Goal: Transaction & Acquisition: Purchase product/service

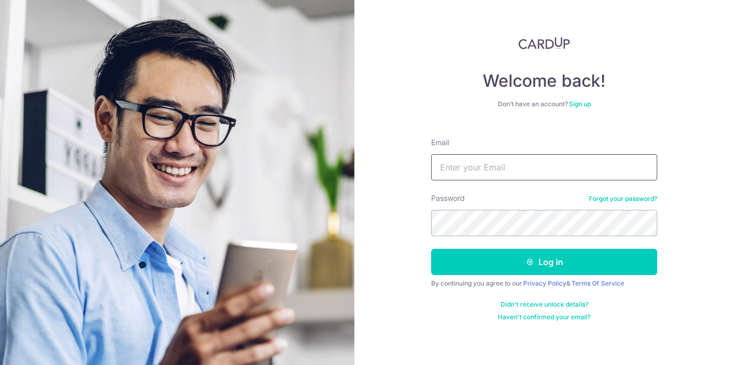
click at [471, 168] on input "Email" at bounding box center [544, 167] width 226 height 26
type input "info@accesssafetyrescue.com"
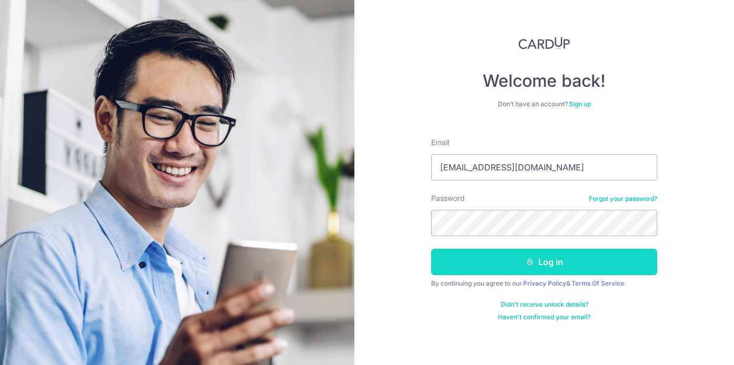
click at [541, 254] on button "Log in" at bounding box center [544, 262] width 226 height 26
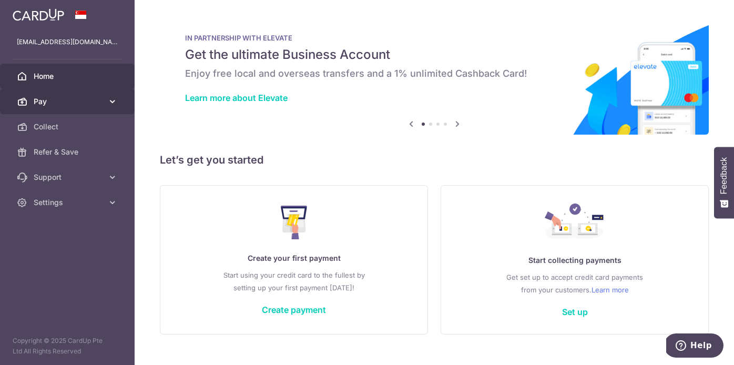
click at [113, 100] on icon at bounding box center [112, 101] width 11 height 11
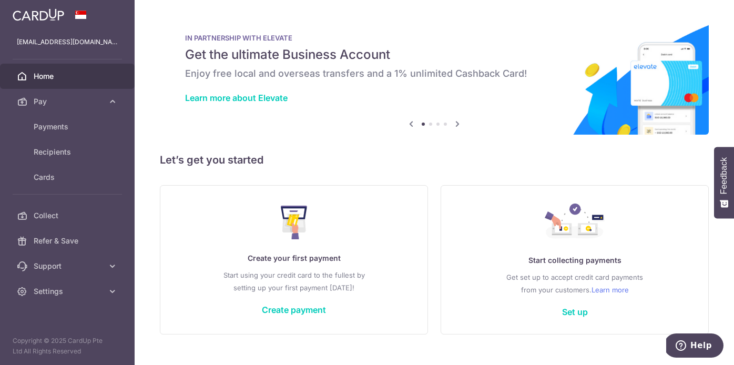
scroll to position [19, 0]
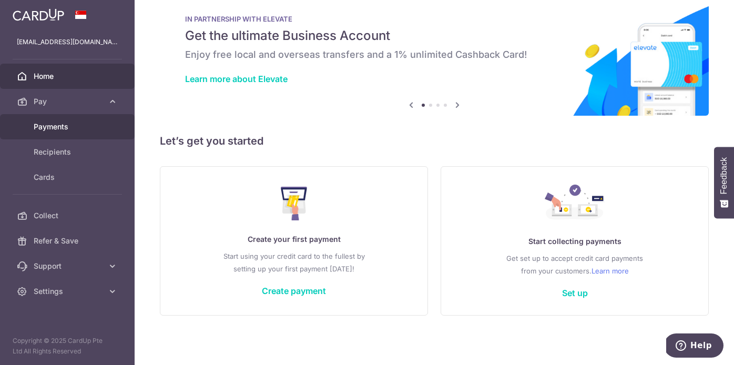
click at [65, 128] on span "Payments" at bounding box center [68, 126] width 69 height 11
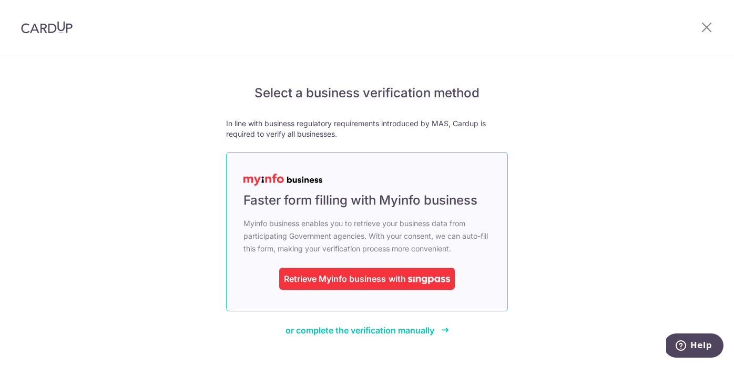
scroll to position [21, 0]
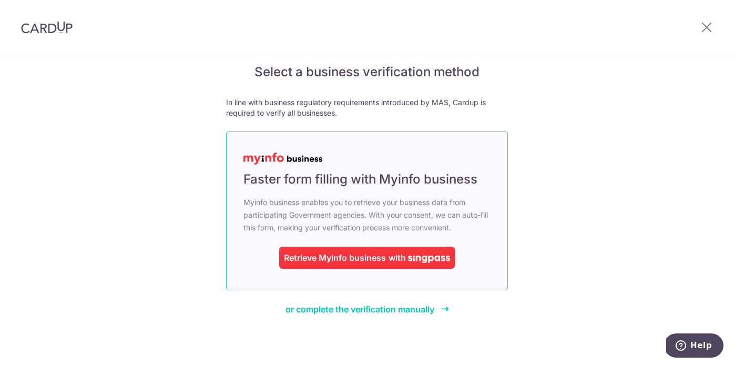
click at [353, 253] on div "Retrieve Myinfo business" at bounding box center [335, 257] width 102 height 13
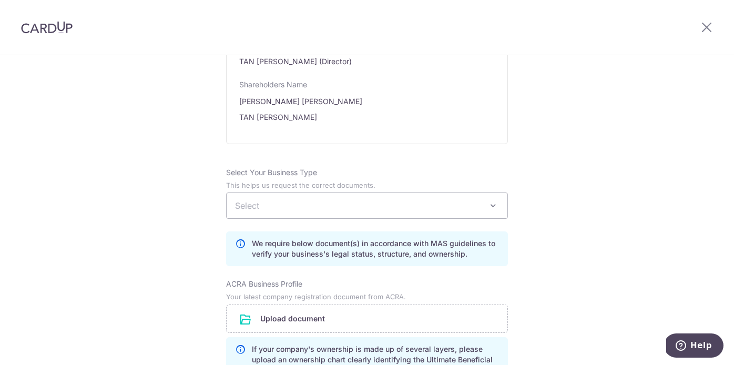
scroll to position [687, 0]
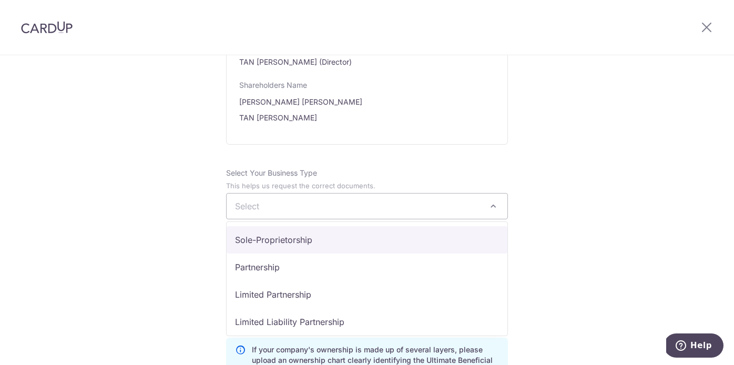
click at [490, 201] on span at bounding box center [493, 206] width 13 height 13
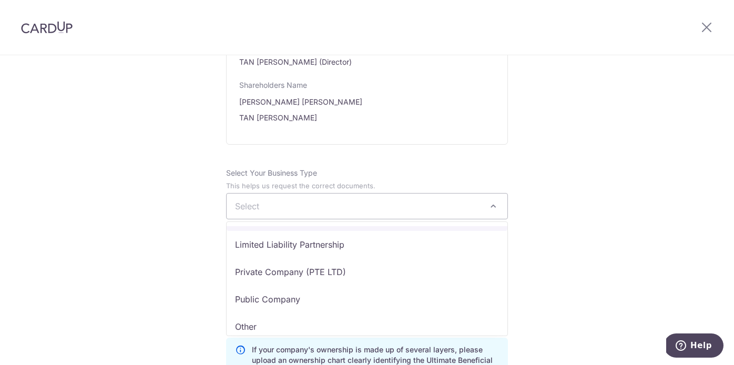
scroll to position [86, 0]
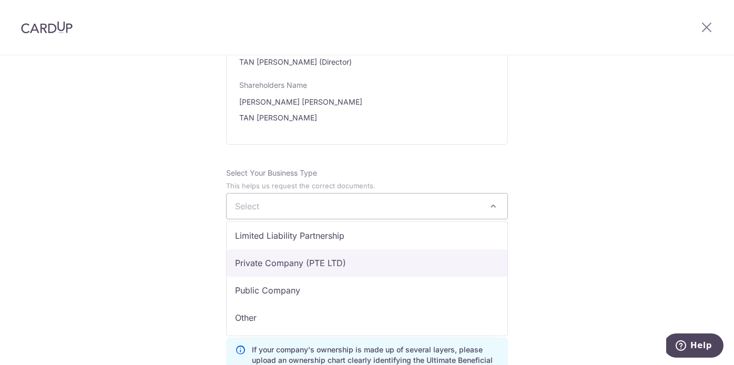
select select "Private Company (PTE LTD)"
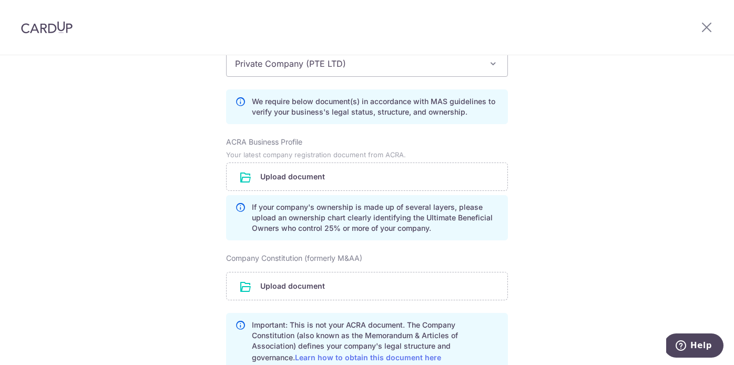
scroll to position [831, 0]
click at [318, 288] on input "file" at bounding box center [366, 284] width 281 height 27
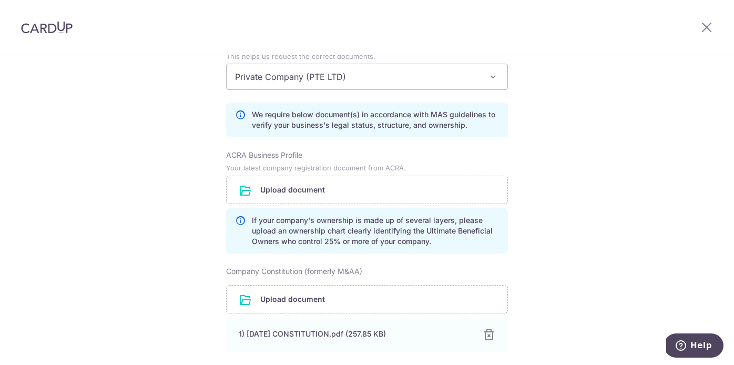
scroll to position [814, 0]
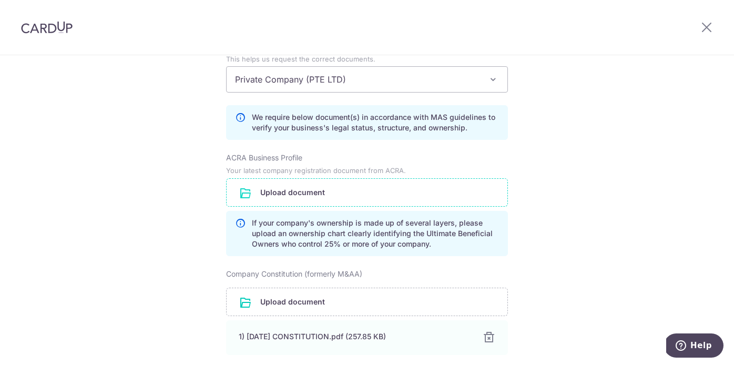
click at [343, 198] on input "file" at bounding box center [366, 192] width 281 height 27
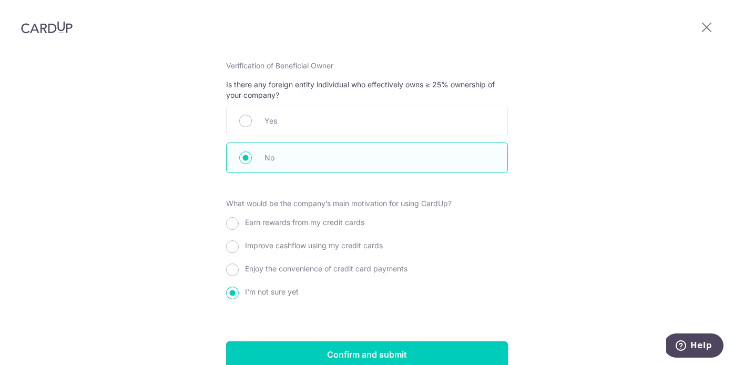
scroll to position [1242, 0]
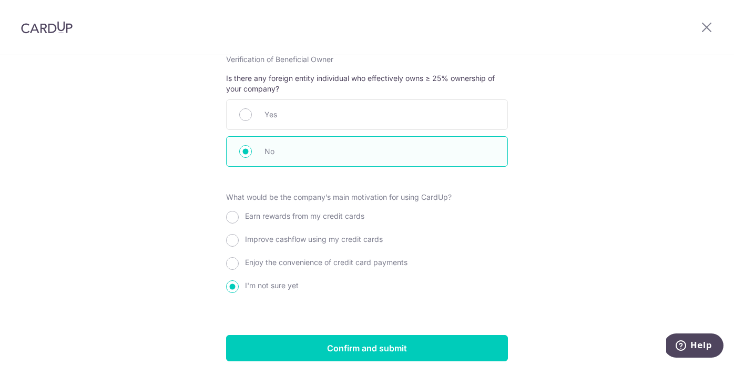
click at [363, 263] on span "Enjoy the convenience of credit card payments" at bounding box center [326, 261] width 162 height 9
click at [239, 263] on input "Enjoy the convenience of credit card payments" at bounding box center [232, 263] width 13 height 13
radio input "true"
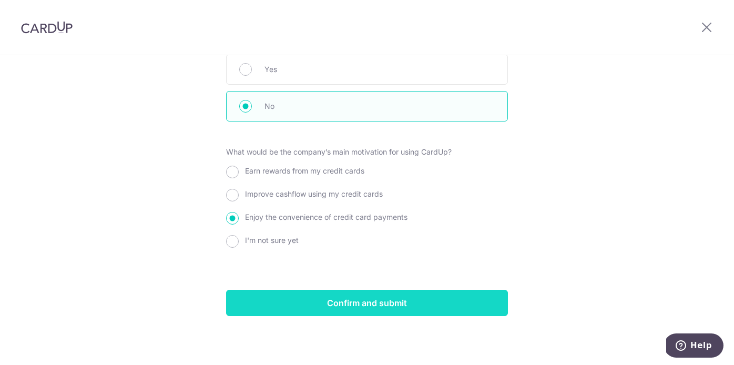
click at [373, 294] on input "Confirm and submit" at bounding box center [367, 303] width 282 height 26
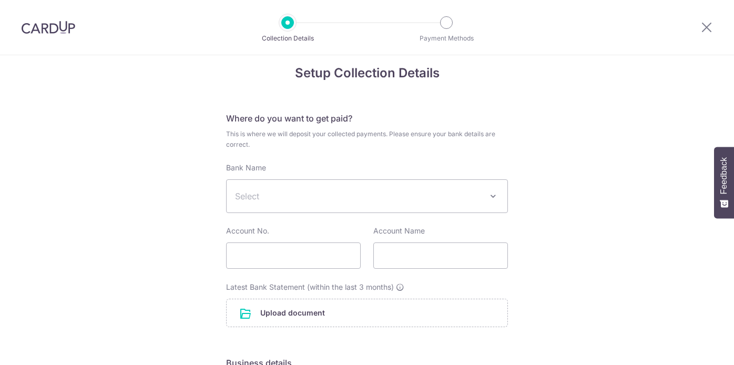
scroll to position [17, 0]
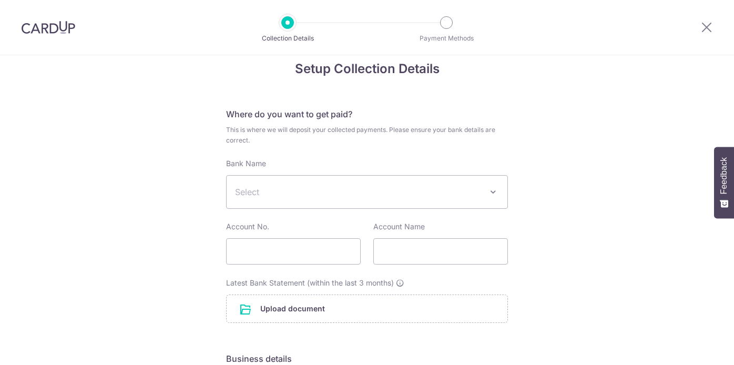
click at [479, 191] on span "Select" at bounding box center [358, 191] width 247 height 13
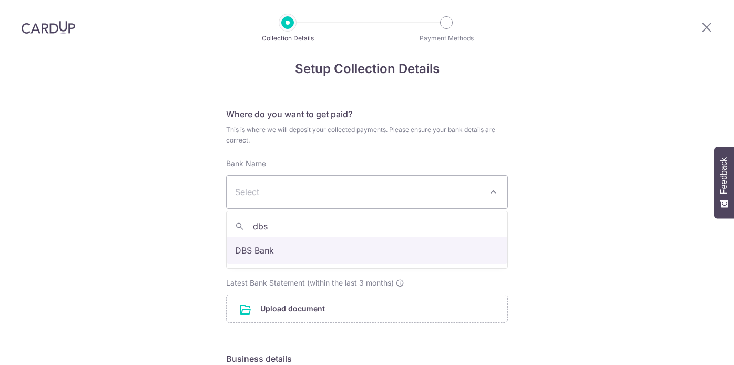
type input "dbs"
select select "6"
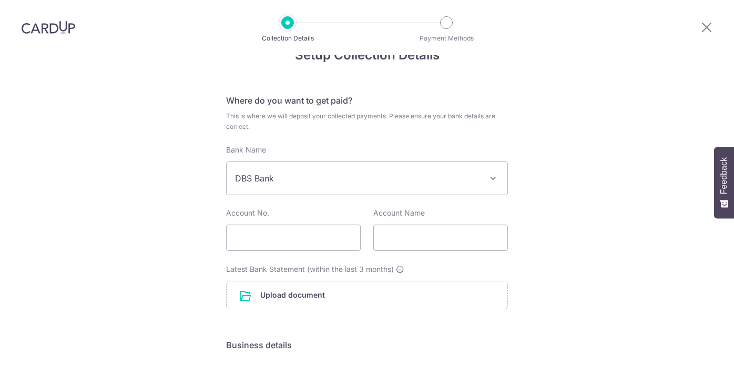
scroll to position [29, 0]
click at [401, 239] on input "text" at bounding box center [440, 239] width 135 height 26
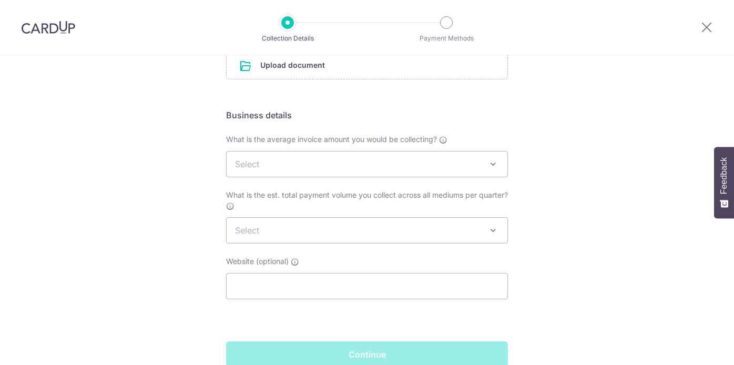
scroll to position [263, 0]
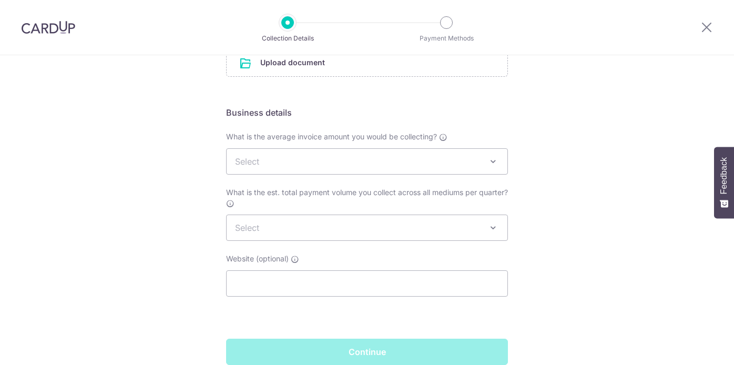
type input "Access Safety Rescue Pte Ltd"
click at [501, 159] on span "Select" at bounding box center [366, 161] width 281 height 25
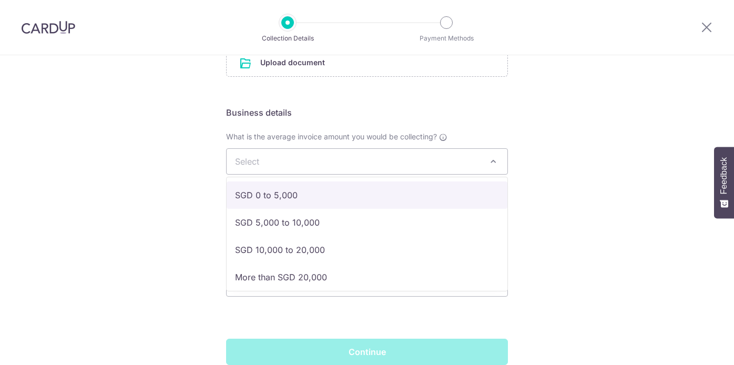
click at [486, 177] on span "SGD 0 to 5,000 SGD 5,000 to 10,000 SGD 10,000 to 20,000 More than SGD 20,000" at bounding box center [367, 234] width 282 height 115
select select "SGD 0 to 5,000"
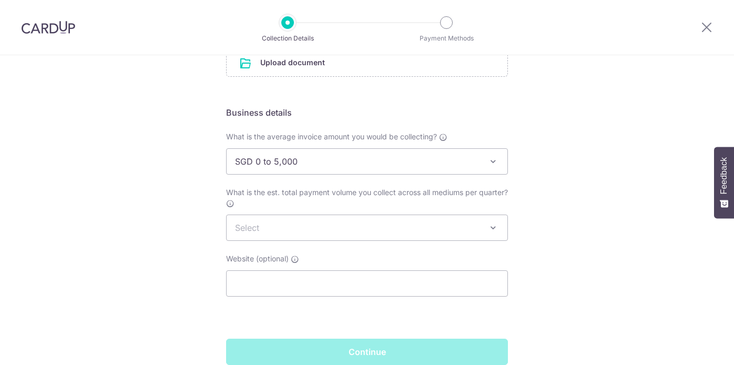
click at [441, 230] on span "Select" at bounding box center [366, 227] width 281 height 25
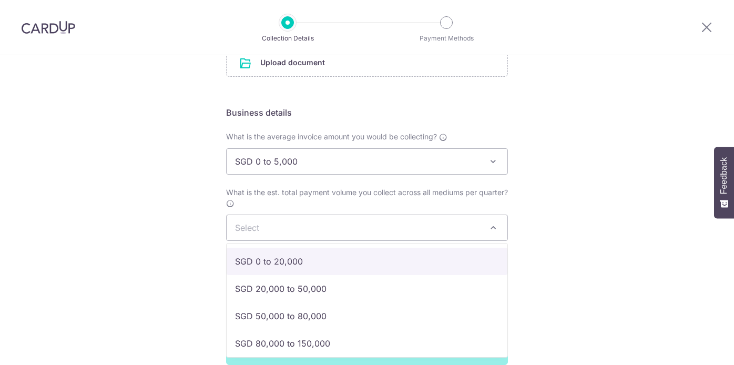
select select "SGD 0 to 20,000"
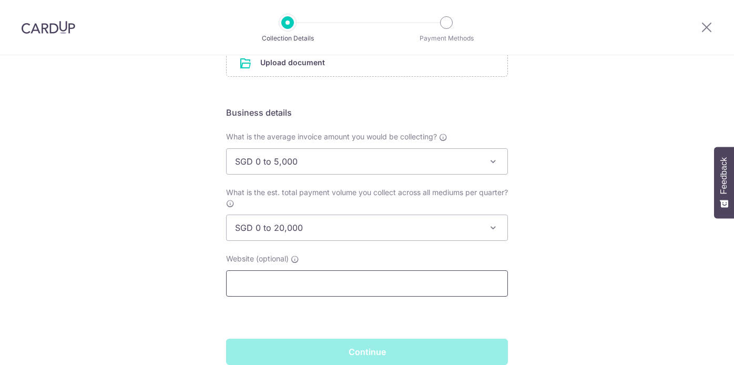
click at [439, 276] on input "text" at bounding box center [367, 283] width 282 height 26
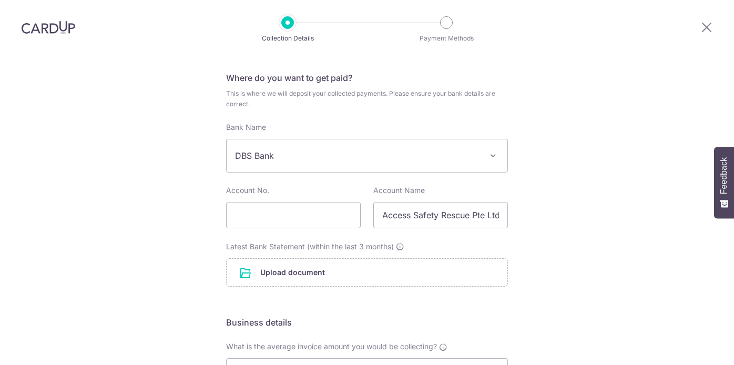
scroll to position [43, 0]
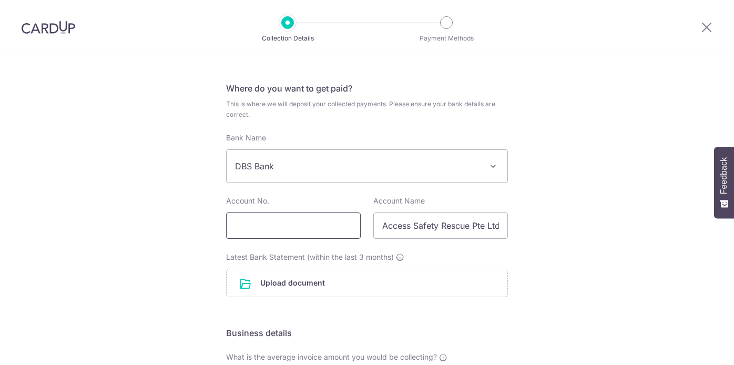
click at [274, 225] on input "text" at bounding box center [293, 225] width 135 height 26
type input "0721117257"
click at [308, 291] on input "file" at bounding box center [366, 282] width 281 height 27
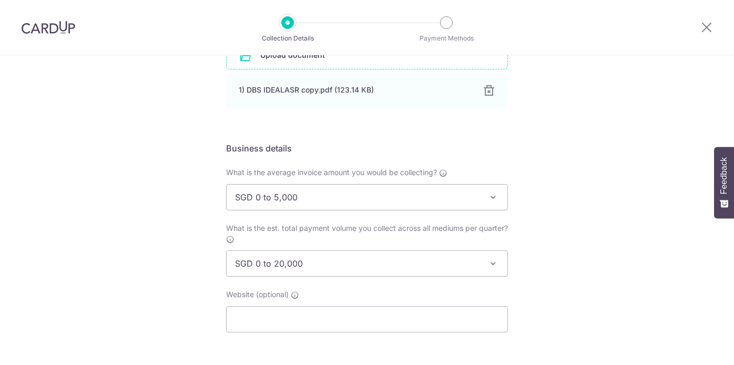
scroll to position [355, 0]
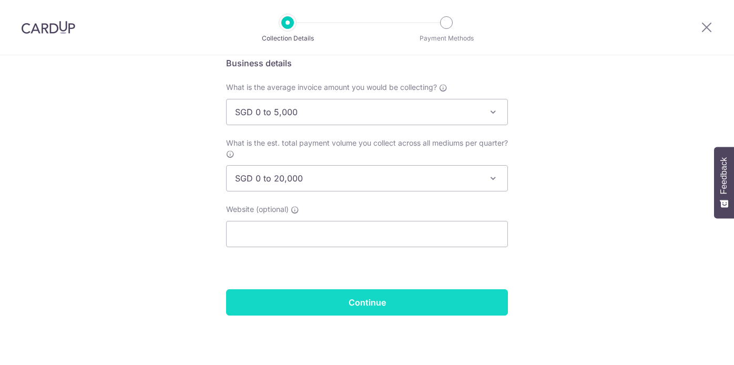
click at [424, 305] on input "Continue" at bounding box center [367, 302] width 282 height 26
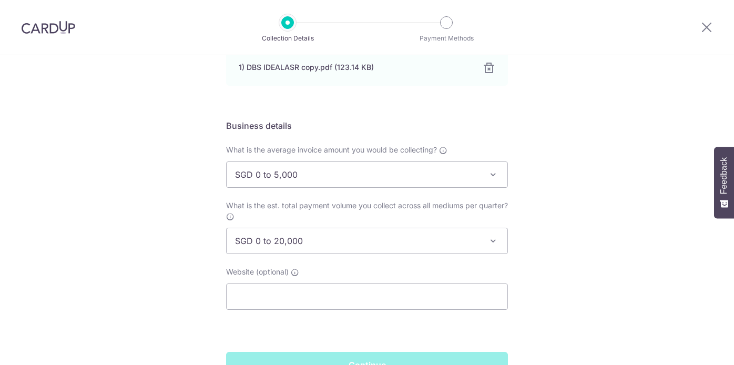
scroll to position [256, 0]
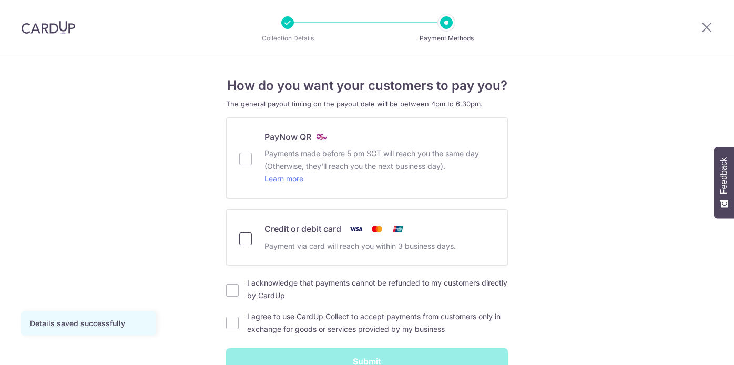
click at [246, 236] on input "Credit or debit card Payment via card will reach you within 3 business days." at bounding box center [245, 238] width 13 height 13
checkbox input "true"
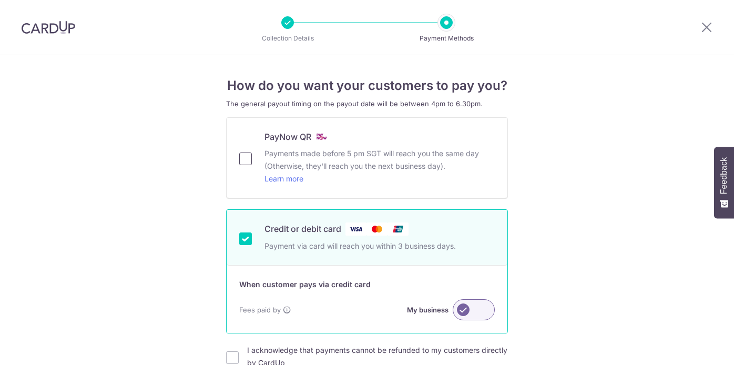
click at [246, 155] on input "PayNow QR Payments made before 5 pm SGT will reach you the same day (Otherwise,…" at bounding box center [245, 158] width 13 height 13
checkbox input "true"
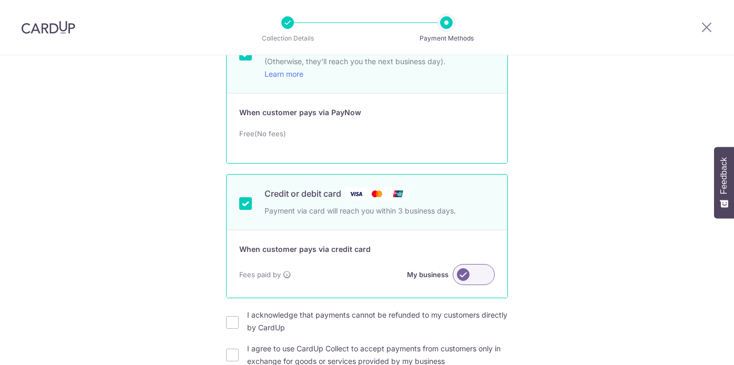
scroll to position [195, 0]
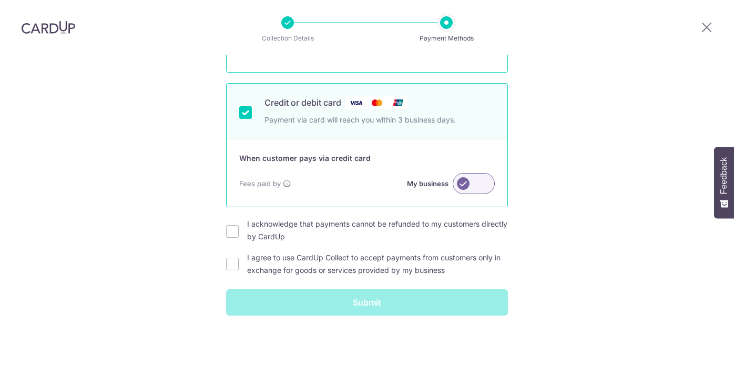
click at [239, 228] on div "I acknowledge that payments cannot be refunded to my customers directly by Card…" at bounding box center [367, 230] width 282 height 25
click at [232, 263] on input "I agree to use CardUp Collect to accept payments from customers only in exchang…" at bounding box center [232, 263] width 13 height 13
checkbox input "true"
click at [233, 231] on input "I acknowledge that payments cannot be refunded to my customers directly by Card…" at bounding box center [232, 231] width 13 height 13
checkbox input "true"
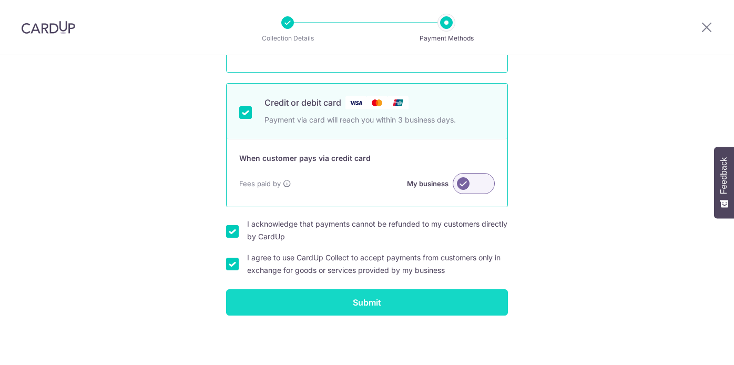
click at [343, 305] on input "Submit" at bounding box center [367, 302] width 282 height 26
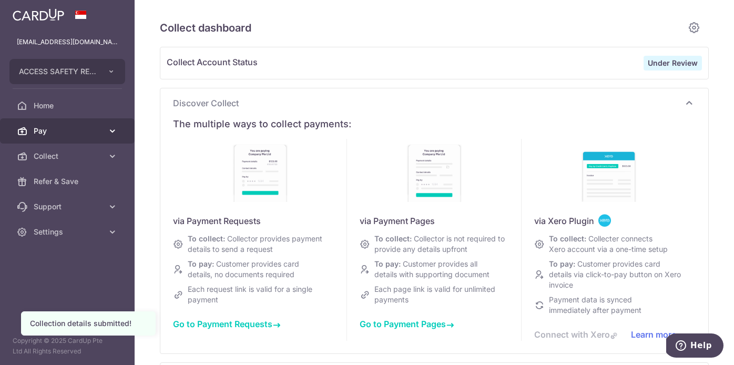
click at [109, 133] on icon at bounding box center [112, 131] width 11 height 11
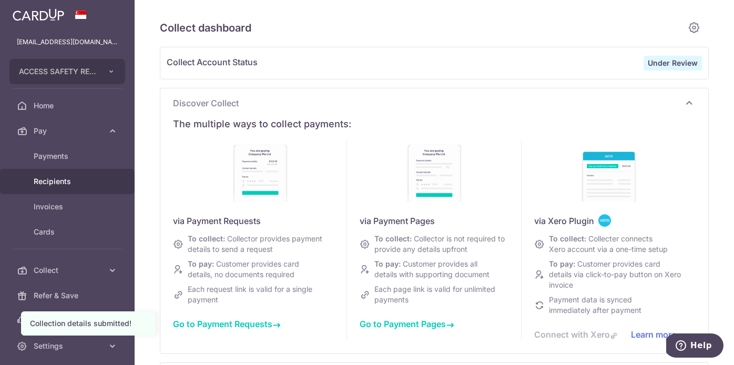
click at [64, 180] on span "Recipients" at bounding box center [68, 181] width 69 height 11
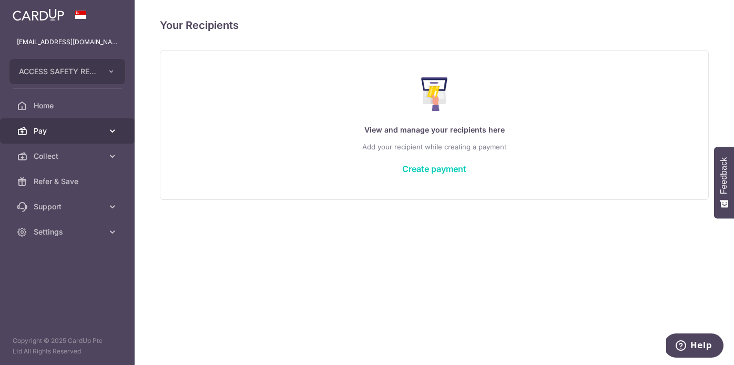
click at [114, 135] on icon at bounding box center [112, 131] width 11 height 11
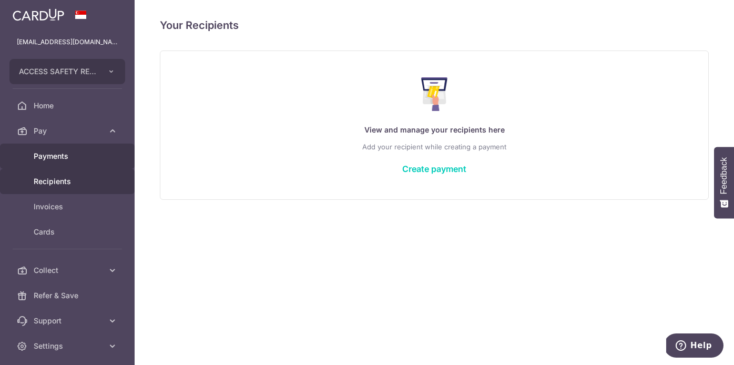
click at [67, 159] on span "Payments" at bounding box center [68, 156] width 69 height 11
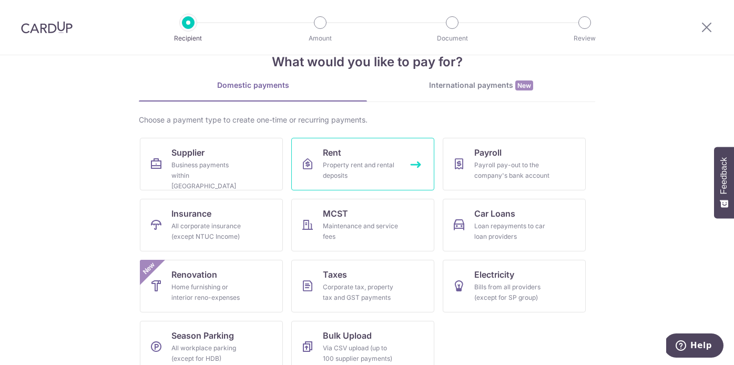
scroll to position [24, 0]
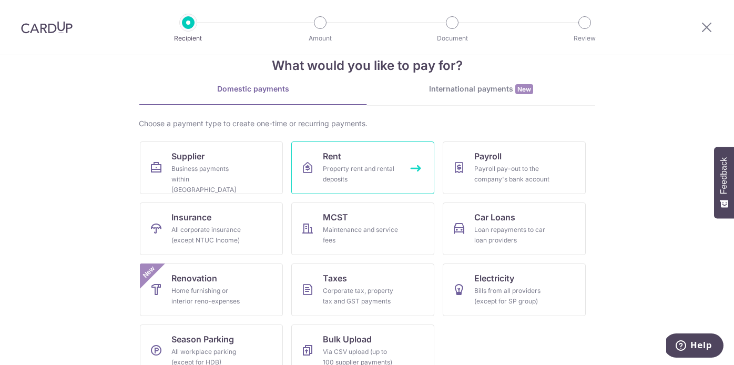
click at [367, 177] on div "Property rent and rental deposits" at bounding box center [361, 173] width 76 height 21
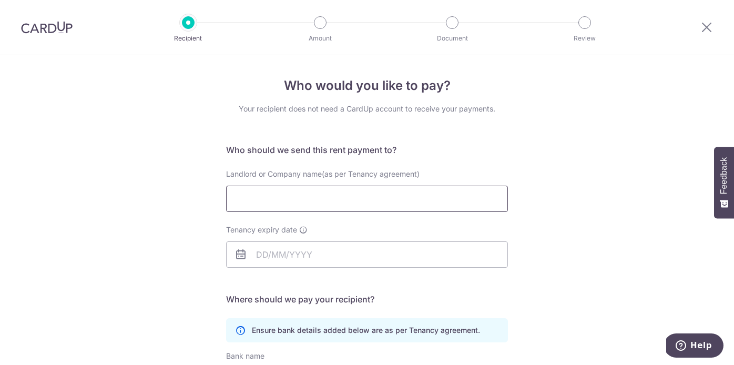
click at [367, 199] on input "Landlord or Company name(as per Tenancy agreement)" at bounding box center [367, 198] width 282 height 26
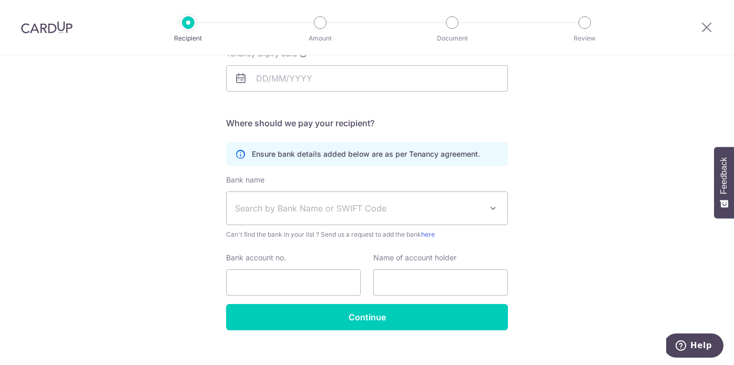
scroll to position [191, 0]
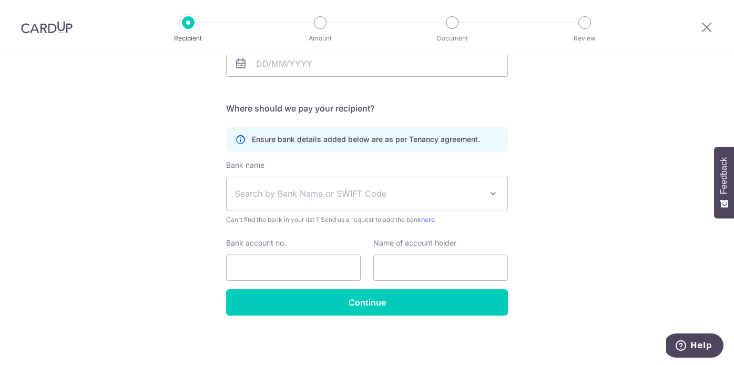
click at [313, 197] on span "Search by Bank Name or SWIFT Code" at bounding box center [358, 193] width 247 height 13
click at [617, 147] on div "Who would you like to pay? Your recipient does not need a CardUp account to rec…" at bounding box center [367, 114] width 734 height 500
click at [335, 195] on span "Search by Bank Name or SWIFT Code" at bounding box center [358, 193] width 247 height 13
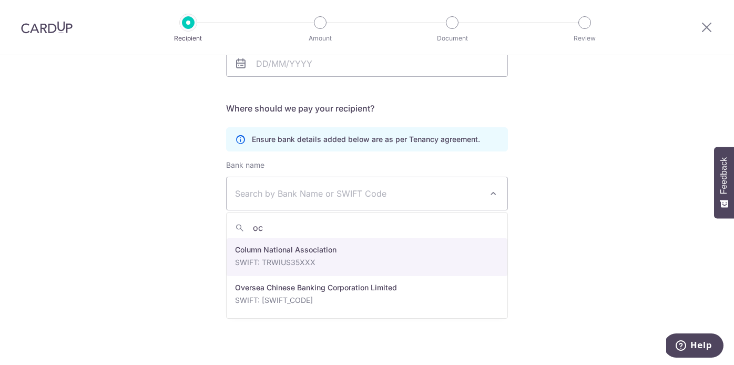
type input "oc"
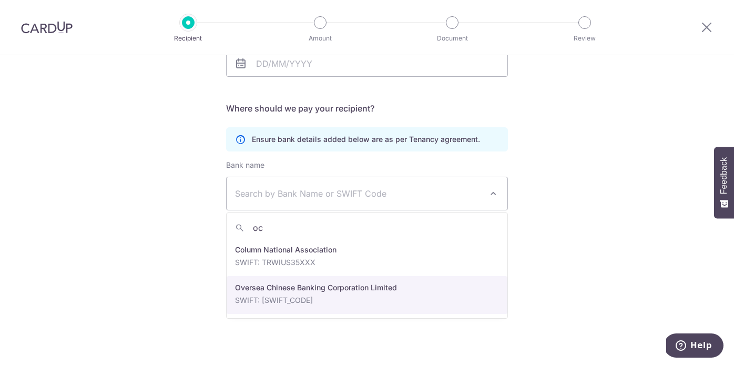
select select "12"
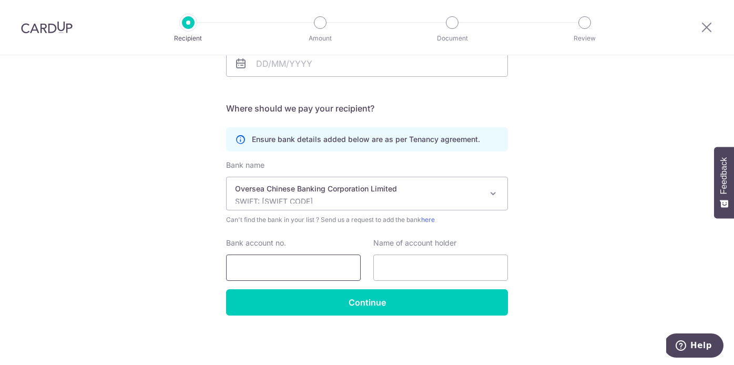
click at [306, 270] on input "Bank account no." at bounding box center [293, 267] width 135 height 26
paste input "595286105001"
type input "595286105001"
click at [414, 254] on input "text" at bounding box center [440, 267] width 135 height 26
drag, startPoint x: 467, startPoint y: 271, endPoint x: 397, endPoint y: 244, distance: 74.4
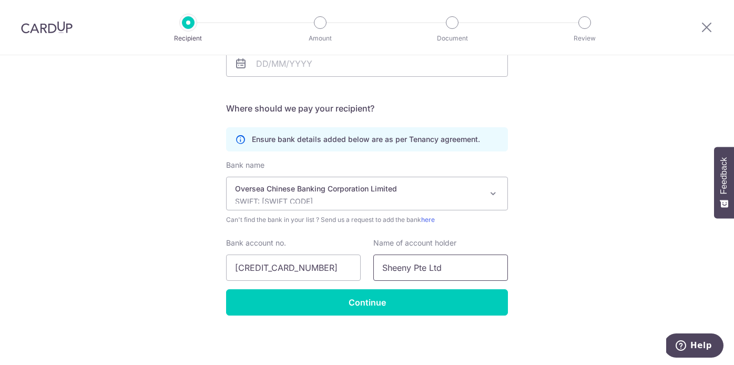
click at [397, 244] on div "Name of account holder Sheeny Pte Ltd" at bounding box center [440, 259] width 135 height 43
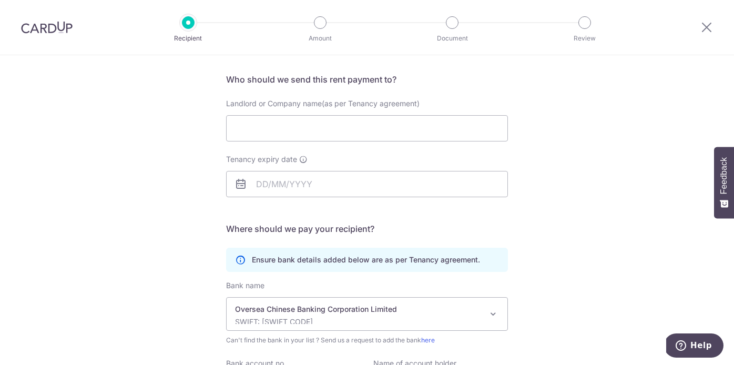
scroll to position [37, 0]
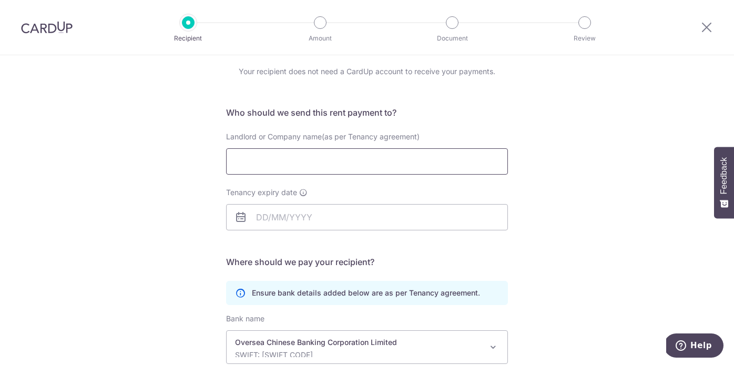
type input "Sheeny Pte Ltd"
click at [328, 166] on input "Landlord or Company name(as per Tenancy agreement)" at bounding box center [367, 161] width 282 height 26
paste input "Sheeny Pte Ltd"
type input "Sheeny Pte Ltd"
click at [257, 220] on input "Tenancy expiry date" at bounding box center [367, 217] width 282 height 26
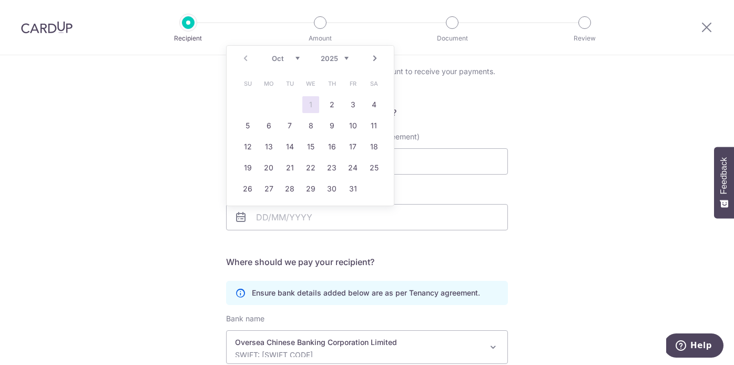
click at [297, 58] on select "Oct Nov Dec" at bounding box center [286, 58] width 28 height 8
click at [345, 59] on select "2025 2026 2027 2028 2029 2030 2031 2032 2033 2034 2035" at bounding box center [335, 58] width 28 height 8
click at [300, 57] on div "Jan Feb Mar Apr May Jun Jul Aug Sep Oct Nov Dec 2025 2026 2027 2028 2029 2030 2…" at bounding box center [310, 58] width 77 height 9
click at [297, 57] on select "Jan Feb Mar Apr May Jun Jul Aug Sep Oct Nov Dec" at bounding box center [286, 58] width 28 height 8
click at [374, 191] on link "31" at bounding box center [373, 188] width 17 height 17
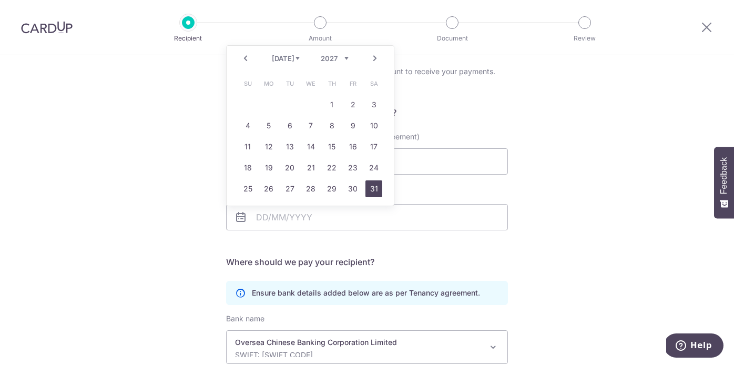
type input "31/07/2027"
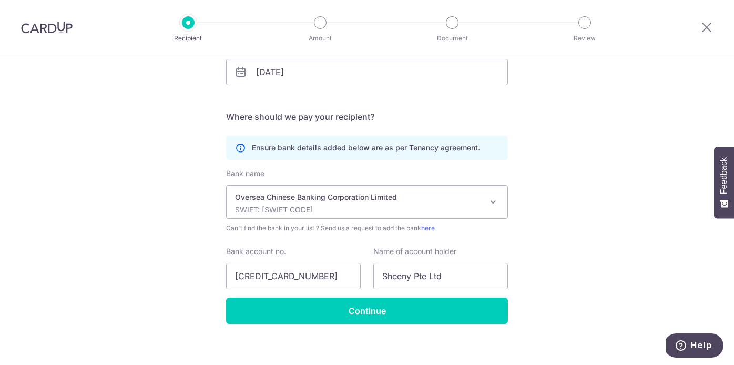
scroll to position [191, 0]
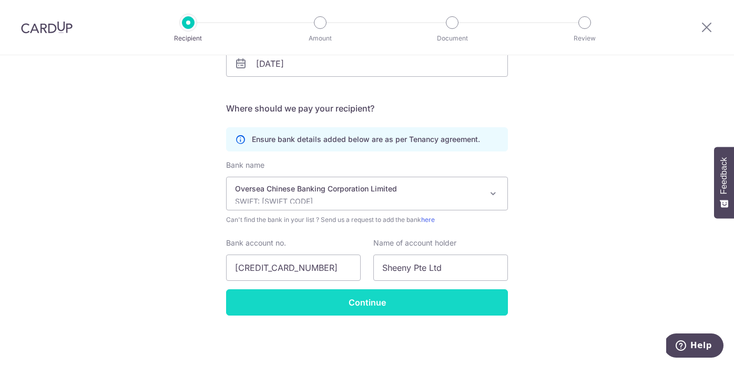
click at [482, 300] on input "Continue" at bounding box center [367, 302] width 282 height 26
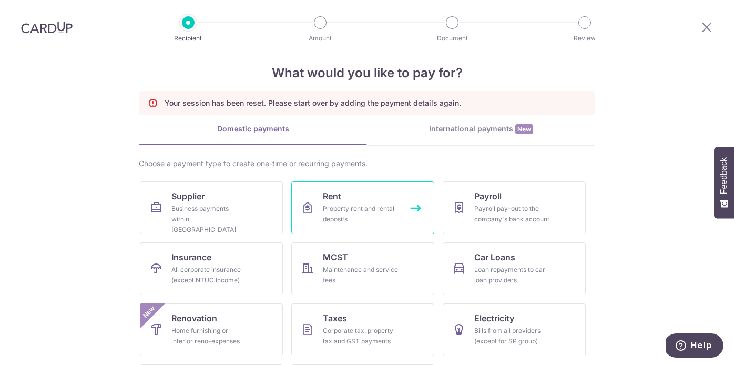
scroll to position [77, 0]
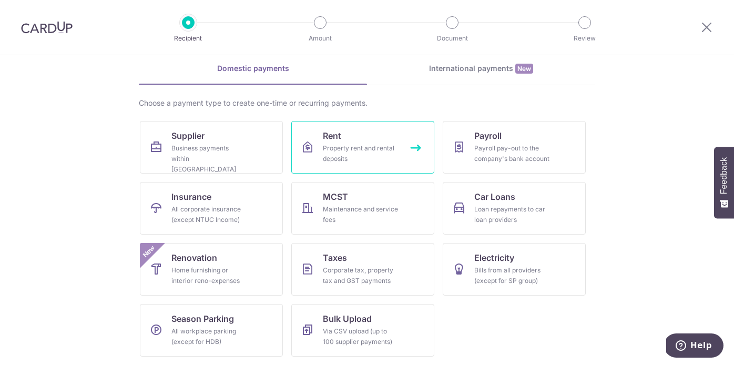
click at [380, 143] on div "Property rent and rental deposits" at bounding box center [361, 153] width 76 height 21
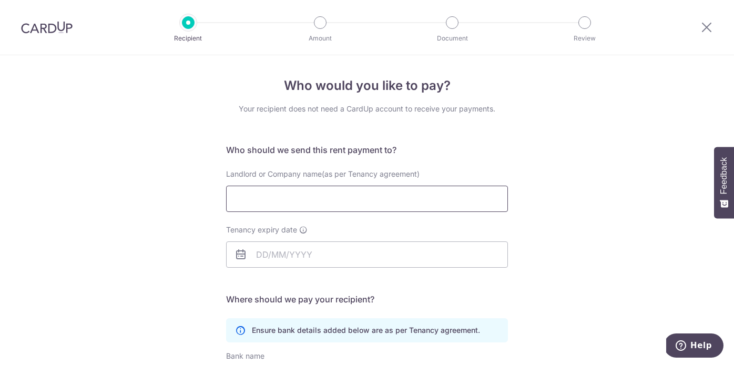
click at [356, 192] on input "Landlord or Company name(as per Tenancy agreement)" at bounding box center [367, 198] width 282 height 26
type input "Sheeny Pte Ltd"
click at [265, 261] on input "Tenancy expiry date" at bounding box center [367, 254] width 282 height 26
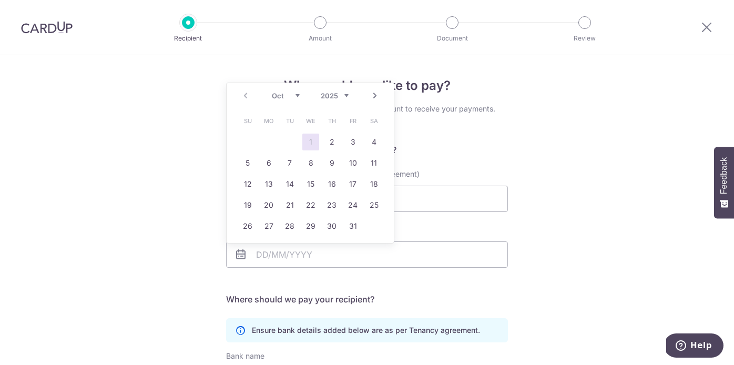
click at [348, 94] on select "2025 2026 2027 2028 2029 2030 2031 2032 2033 2034 2035" at bounding box center [335, 95] width 28 height 8
click at [294, 95] on select "Jan Feb Mar Apr May Jun Jul Aug Sep Oct Nov Dec" at bounding box center [286, 95] width 28 height 8
click at [377, 223] on link "31" at bounding box center [373, 226] width 17 height 17
type input "31/07/2027"
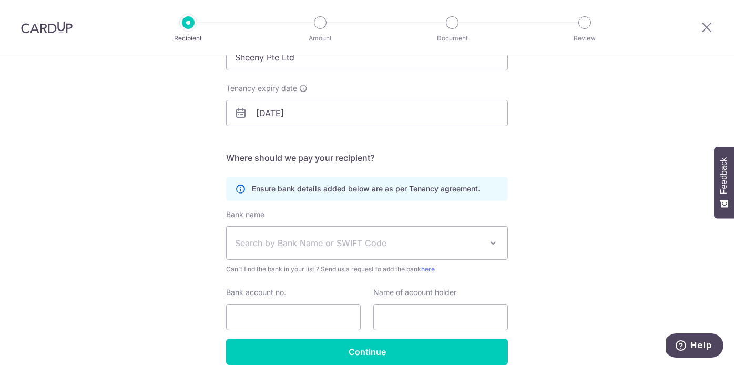
scroll to position [191, 0]
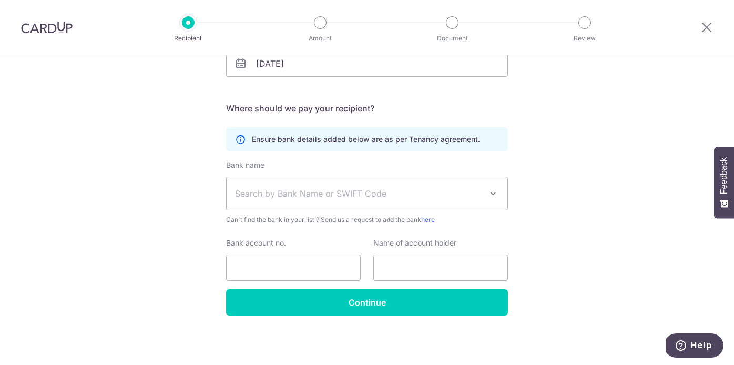
click at [343, 198] on span "Search by Bank Name or SWIFT Code" at bounding box center [358, 193] width 247 height 13
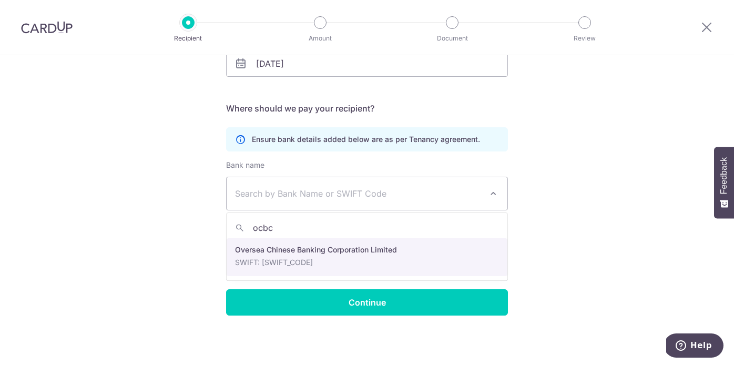
type input "ocbc"
select select "12"
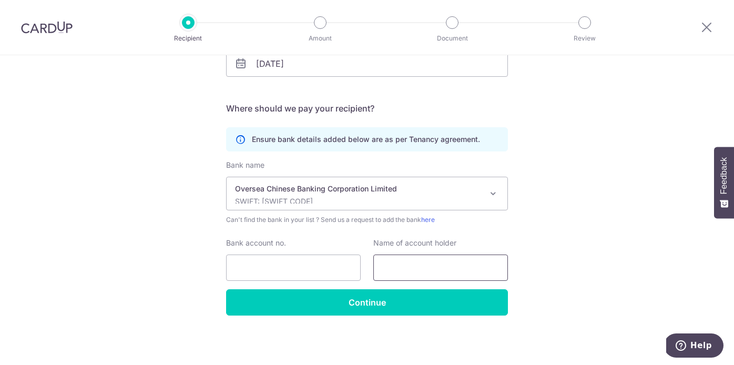
click at [428, 272] on input "text" at bounding box center [440, 267] width 135 height 26
paste input "Sheeny Pte Ltd"
type input "Sheeny Pte Ltd"
click at [286, 264] on input "Bank account no." at bounding box center [293, 267] width 135 height 26
paste input "595286105001"
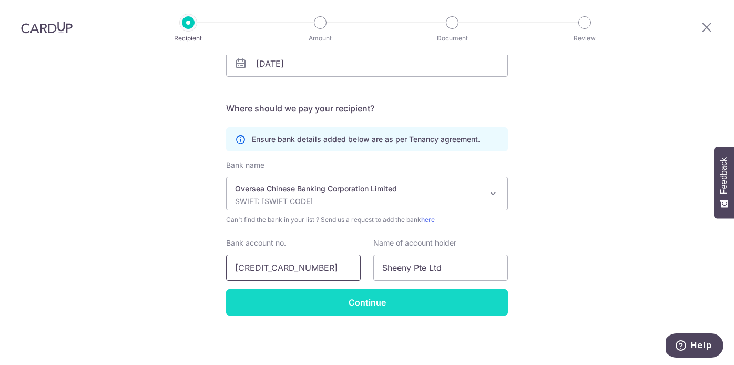
type input "595286105001"
click at [297, 308] on input "Continue" at bounding box center [367, 302] width 282 height 26
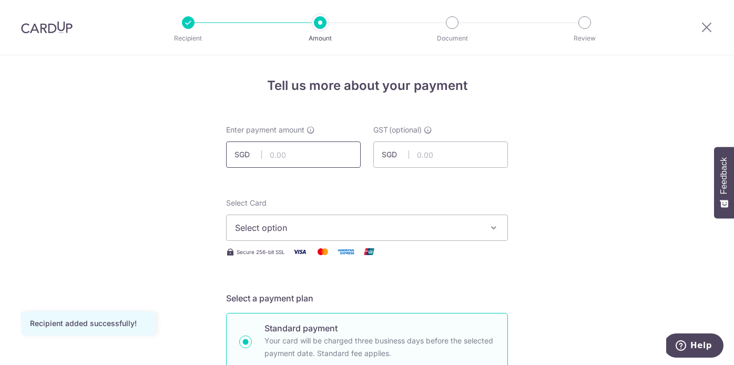
click at [347, 143] on input "text" at bounding box center [293, 154] width 135 height 26
type input "9,810.00"
click at [489, 230] on icon "button" at bounding box center [493, 227] width 11 height 11
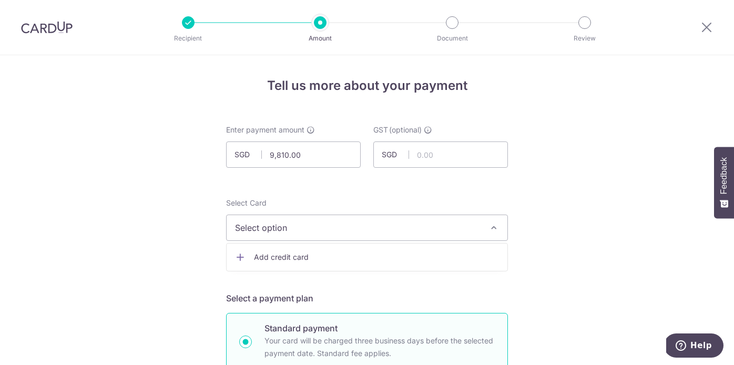
click at [484, 243] on ul "Add credit card" at bounding box center [367, 257] width 282 height 28
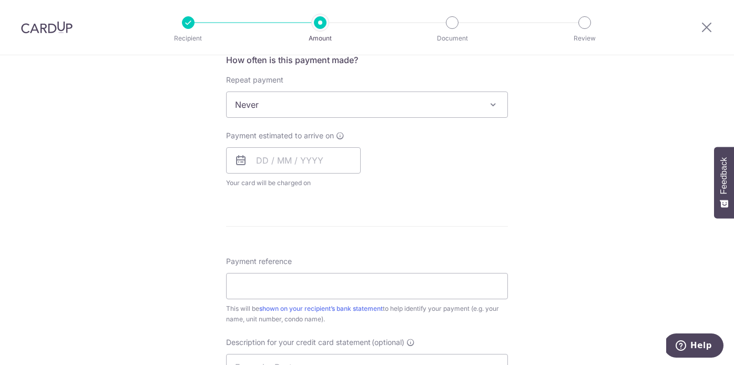
scroll to position [392, 0]
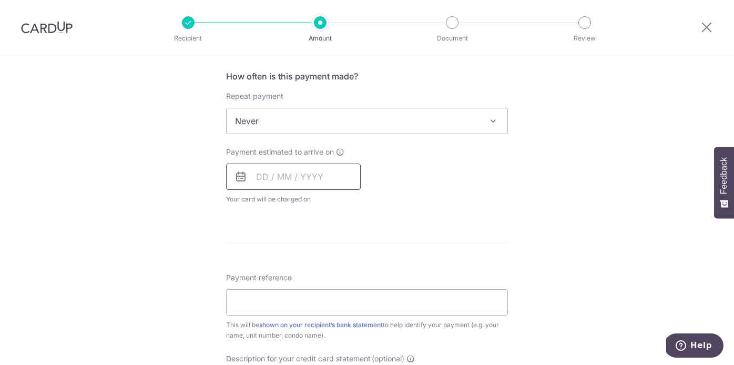
click at [316, 184] on input "text" at bounding box center [293, 176] width 135 height 26
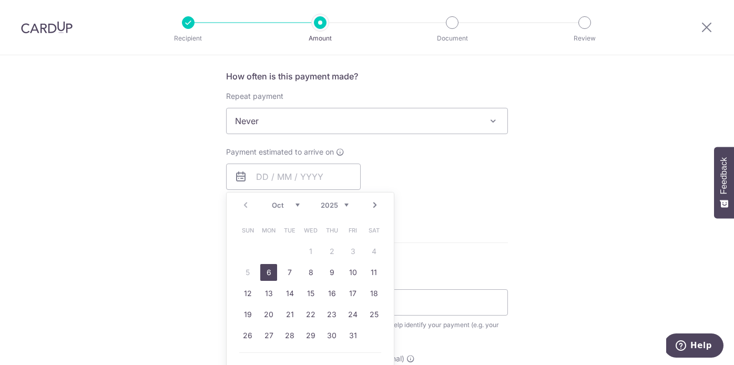
click at [270, 275] on link "6" at bounding box center [268, 272] width 17 height 17
type input "[DATE]"
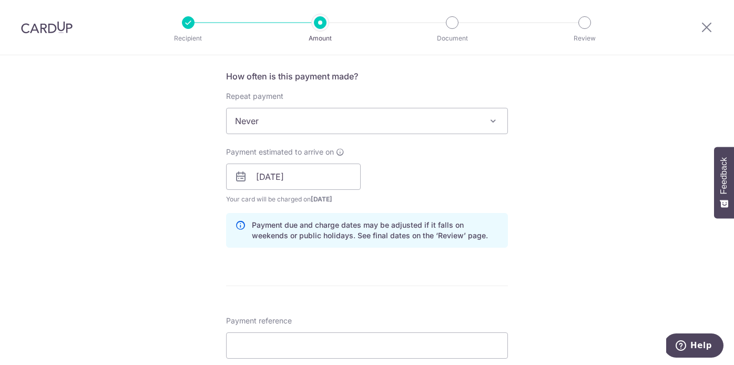
click at [340, 280] on td "8" at bounding box center [331, 272] width 21 height 21
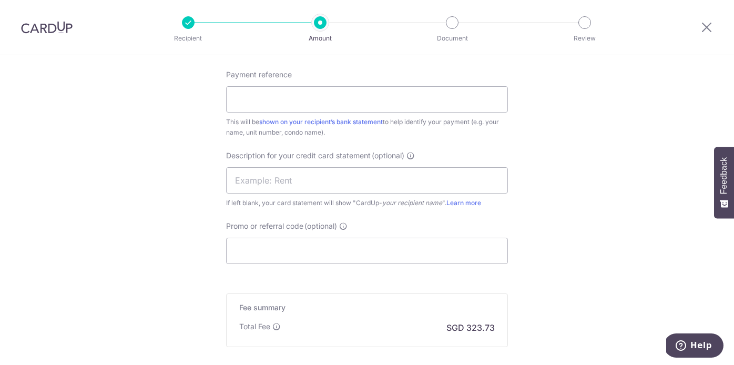
scroll to position [639, 0]
click at [489, 254] on input "Promo or referral code (optional)" at bounding box center [367, 249] width 282 height 26
paste input "SETHISFYBIZ"
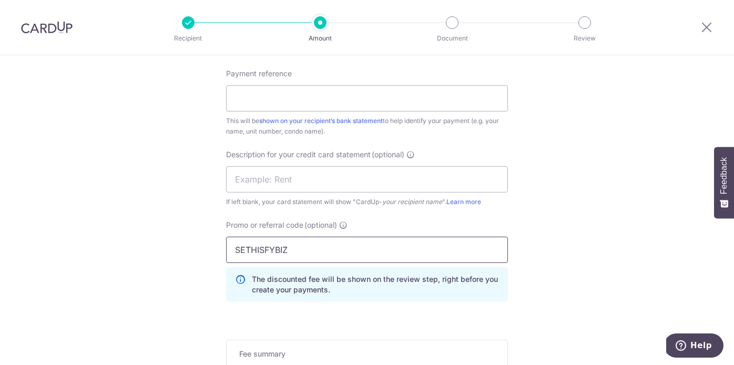
type input "SETHISFYBIZ"
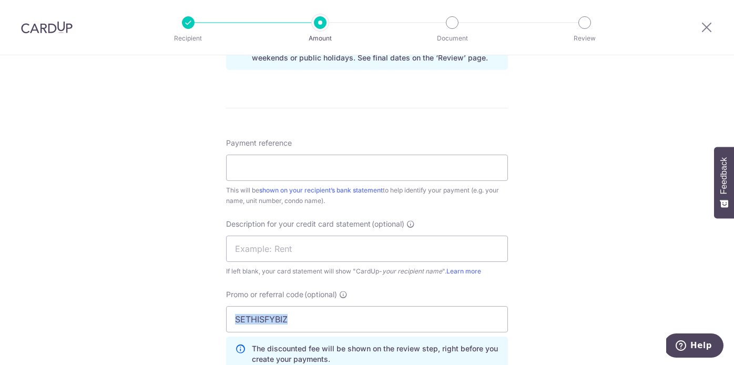
scroll to position [561, 0]
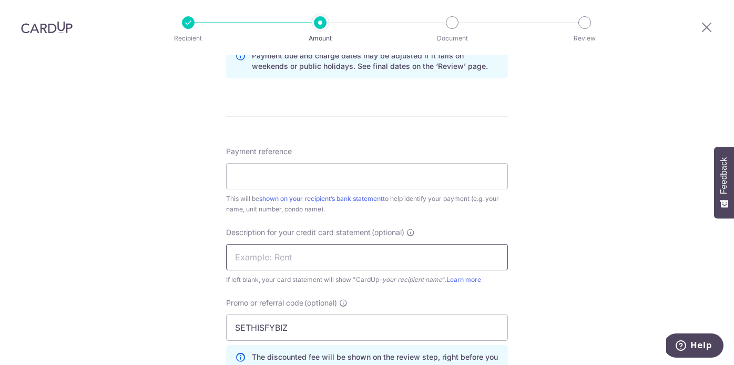
click at [446, 263] on input "text" at bounding box center [367, 257] width 282 height 26
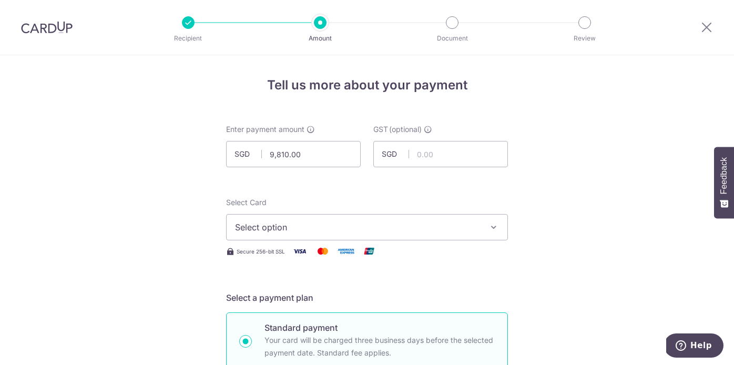
scroll to position [0, 0]
type input "Rent-ASR"
click at [462, 226] on span "Select option" at bounding box center [357, 227] width 245 height 13
click at [453, 251] on link "Add credit card" at bounding box center [366, 256] width 281 height 19
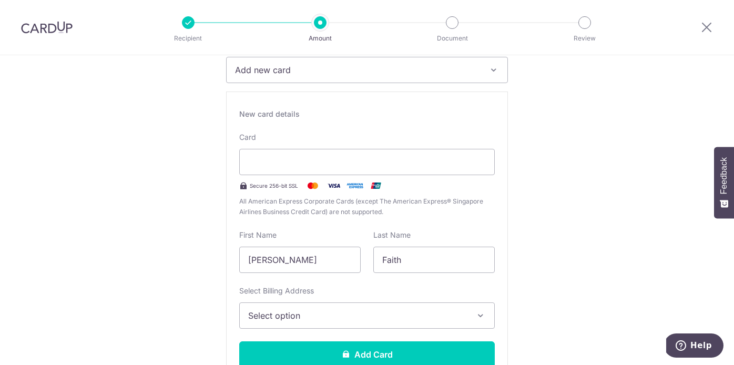
scroll to position [157, 0]
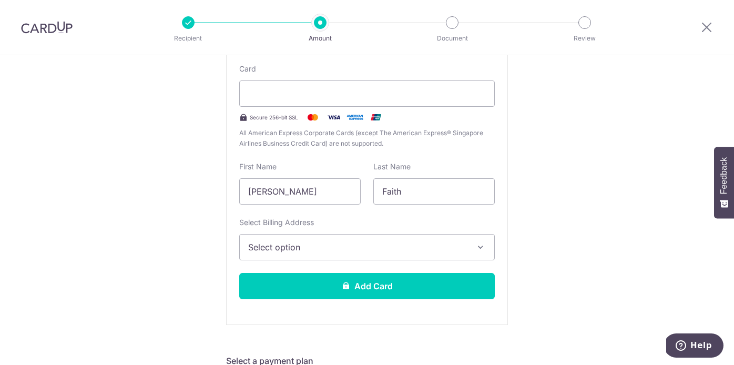
scroll to position [230, 0]
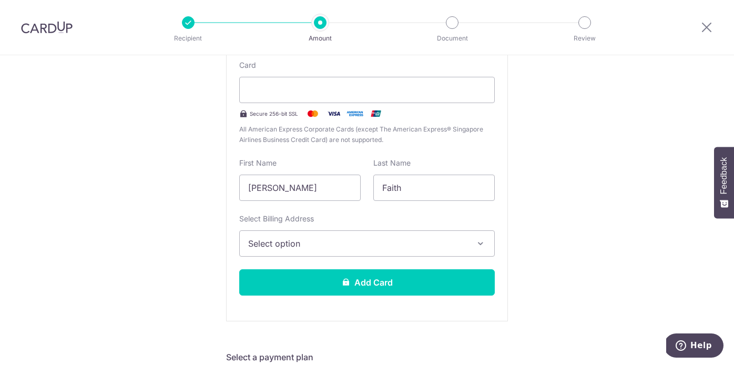
click at [360, 245] on span "Select option" at bounding box center [357, 243] width 219 height 13
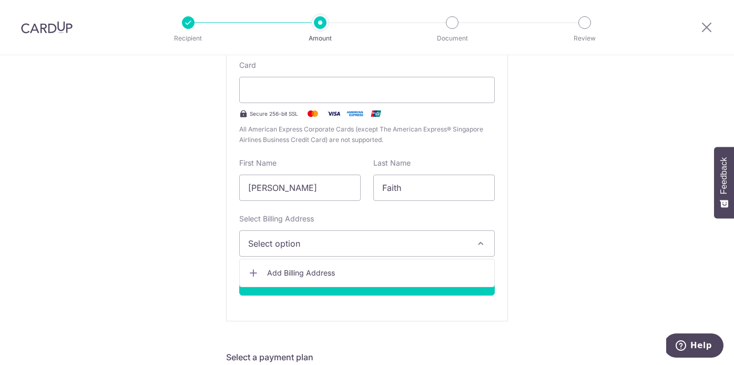
click at [350, 272] on span "Add Billing Address" at bounding box center [376, 272] width 219 height 11
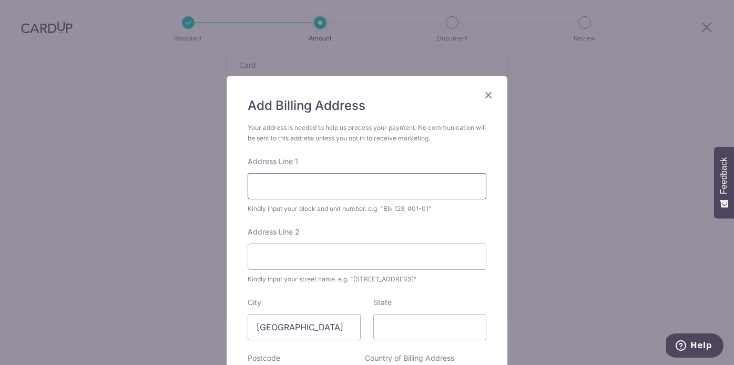
click at [343, 192] on input "Address Line 1" at bounding box center [366, 186] width 239 height 26
type input "5 JALAN ZAMRUD"
type input "HILLVIEW ESTATE"
type input "668601"
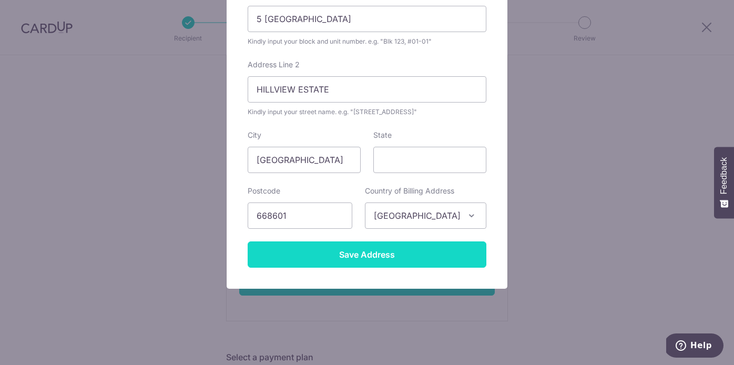
click at [402, 257] on input "Save Address" at bounding box center [366, 254] width 239 height 26
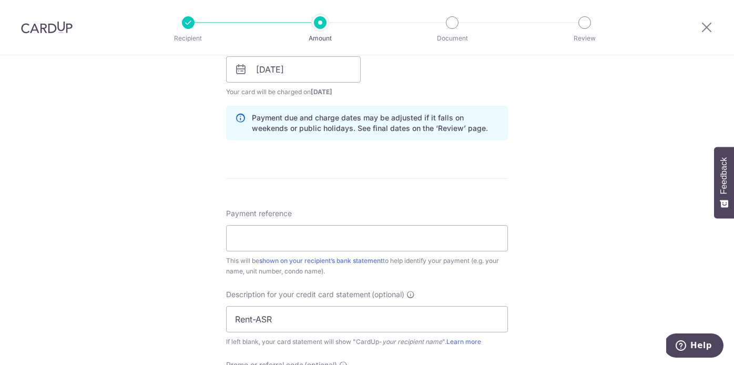
scroll to position [851, 0]
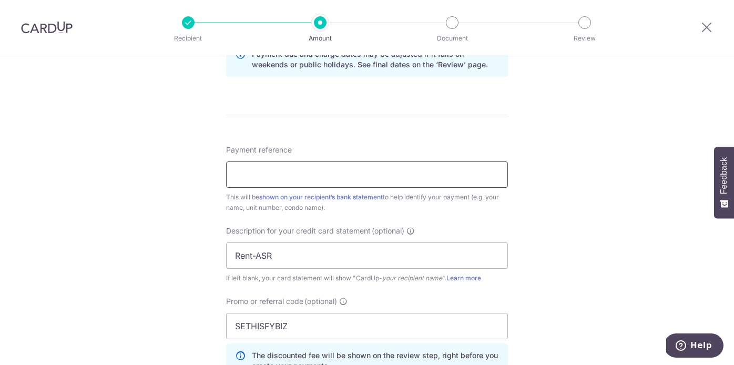
click at [406, 181] on input "Payment reference" at bounding box center [367, 174] width 282 height 26
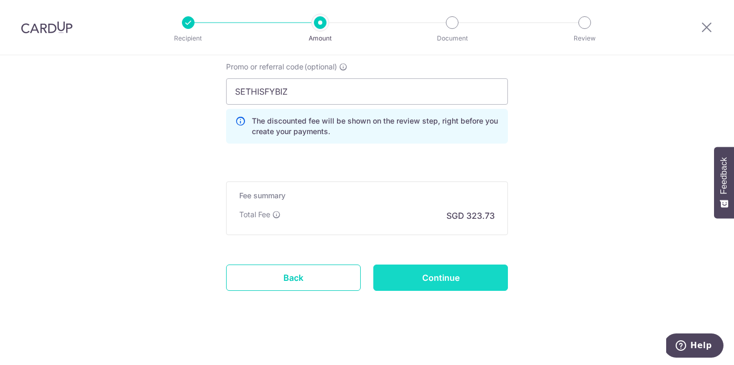
scroll to position [1090, 0]
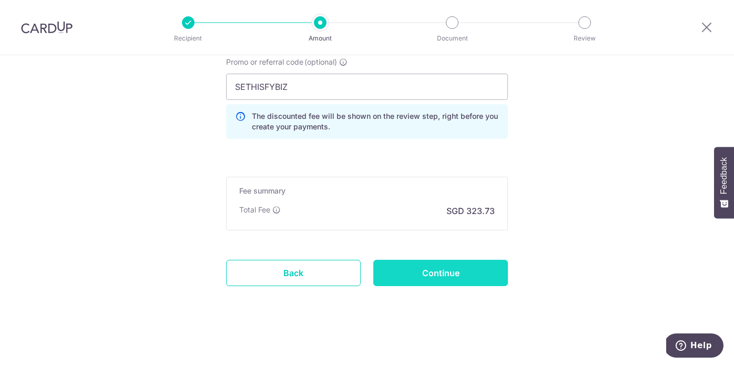
type input "Access Safety Rescue Rent 100 PSP"
click at [497, 274] on input "Continue" at bounding box center [440, 273] width 135 height 26
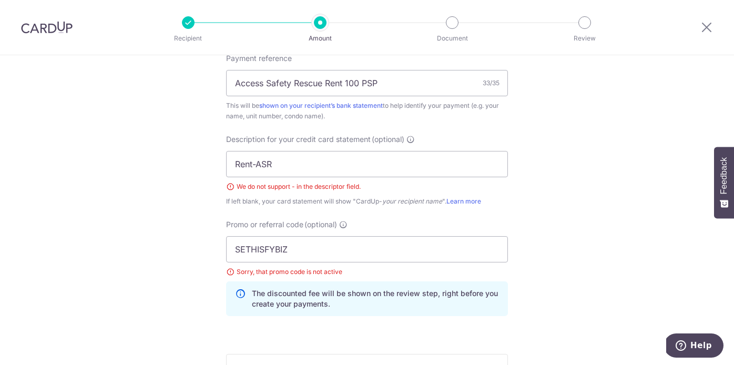
scroll to position [658, 0]
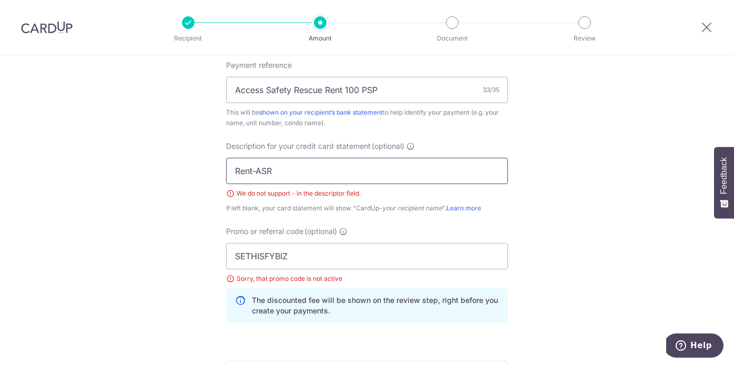
click at [256, 171] on input "Rent-ASR" at bounding box center [367, 171] width 282 height 26
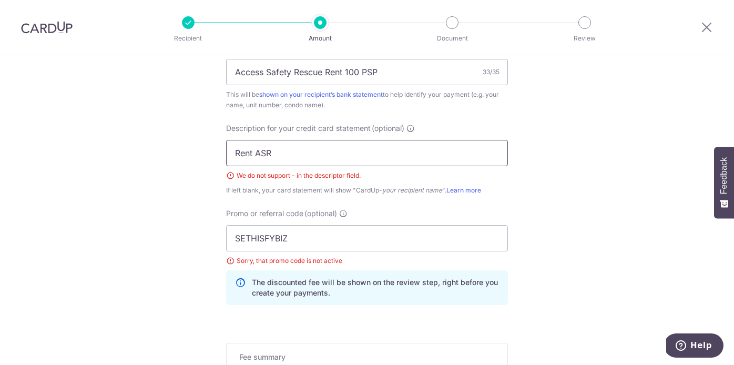
type input "Rent ASR"
drag, startPoint x: 368, startPoint y: 237, endPoint x: 325, endPoint y: 213, distance: 49.1
click at [326, 214] on div "Promo or referral code (optional) SETHISFYBIZ Sorry, that promo code is not act…" at bounding box center [367, 256] width 282 height 97
type input "SAVERENT179"
drag, startPoint x: 256, startPoint y: 154, endPoint x: 315, endPoint y: 155, distance: 58.3
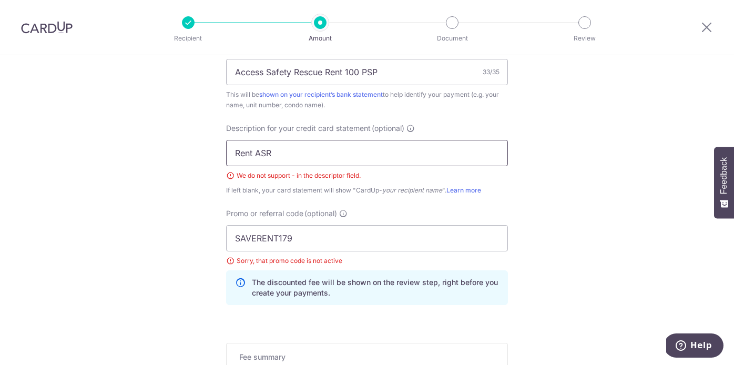
click at [315, 155] on input "Rent ASR" at bounding box center [367, 153] width 282 height 26
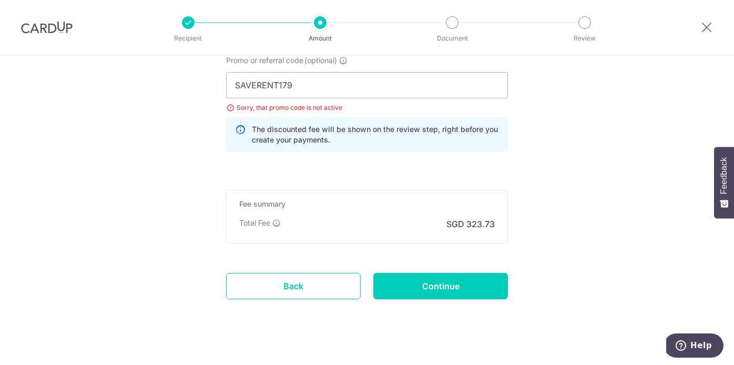
scroll to position [836, 0]
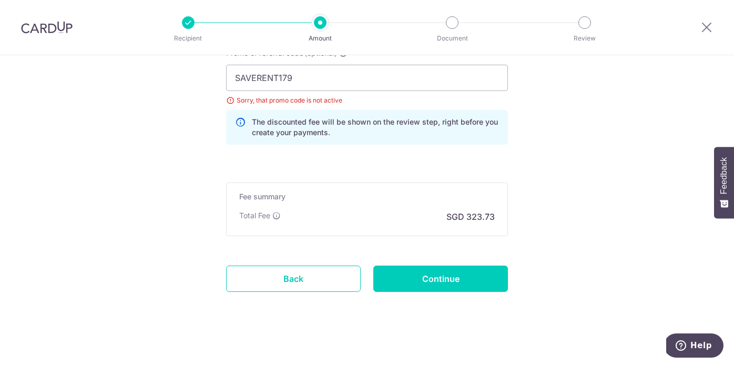
click at [426, 275] on input "Continue" at bounding box center [440, 278] width 135 height 26
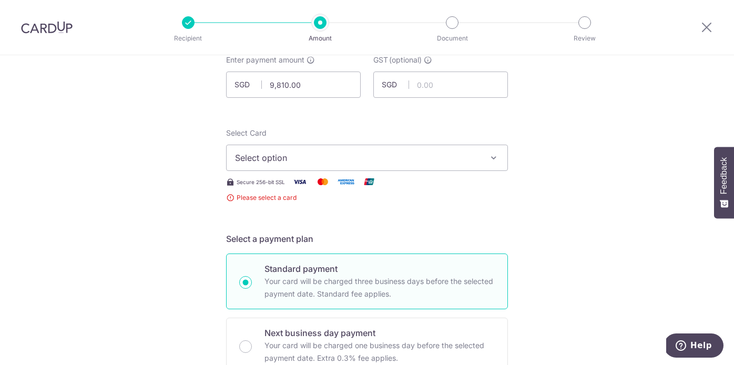
scroll to position [71, 0]
click at [497, 161] on icon "button" at bounding box center [493, 156] width 11 height 11
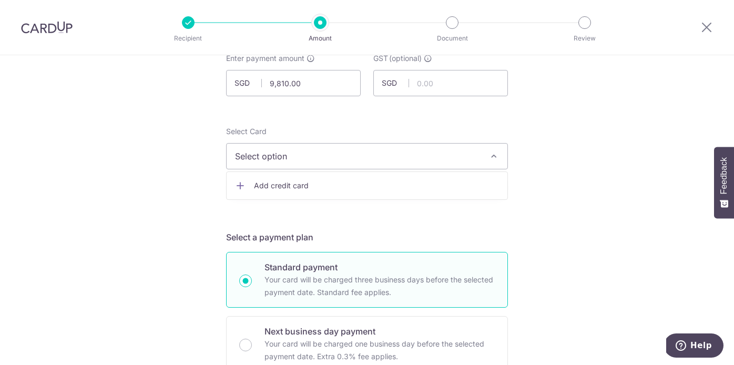
click at [445, 183] on span "Add credit card" at bounding box center [376, 185] width 245 height 11
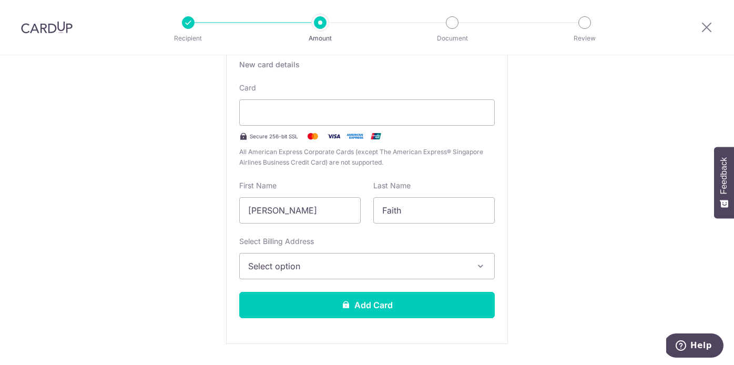
scroll to position [229, 0]
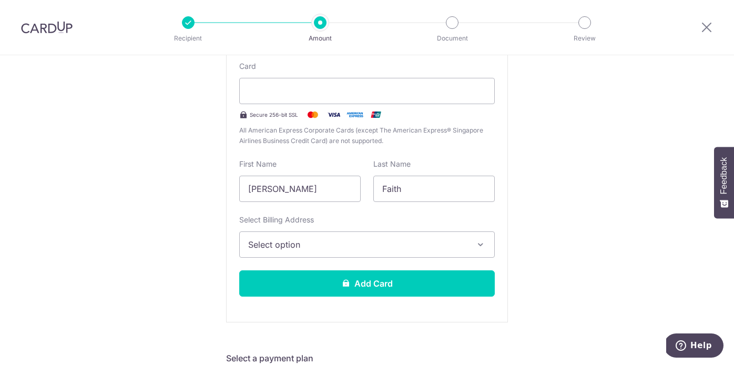
click at [468, 240] on button "Select option" at bounding box center [366, 244] width 255 height 26
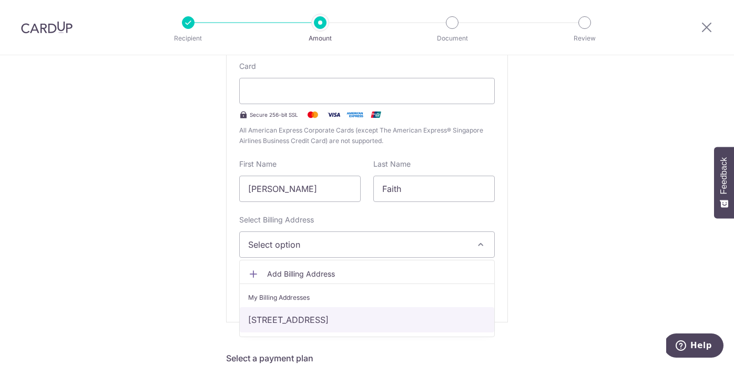
click at [461, 318] on link "[STREET_ADDRESS]" at bounding box center [367, 319] width 254 height 25
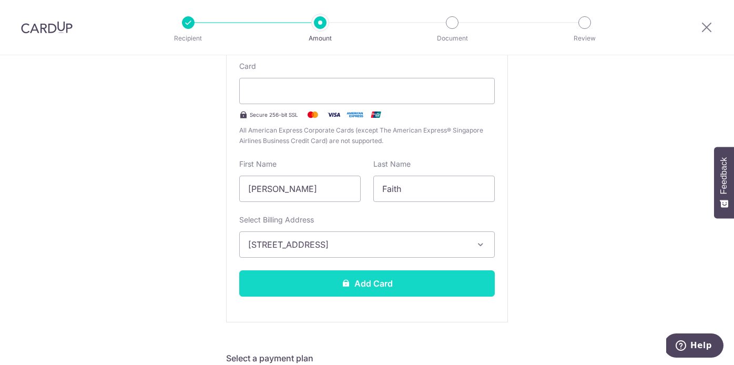
click at [468, 288] on button "Add Card" at bounding box center [366, 283] width 255 height 26
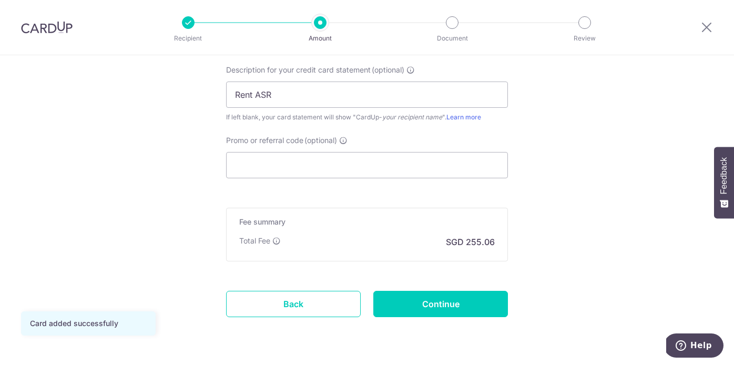
scroll to position [724, 0]
click at [459, 165] on input "Promo or referral code (optional)" at bounding box center [367, 164] width 282 height 26
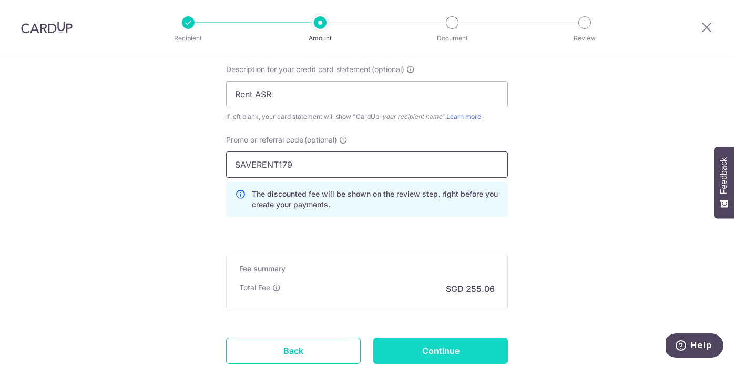
type input "SAVERENT179"
click at [469, 342] on input "Continue" at bounding box center [440, 350] width 135 height 26
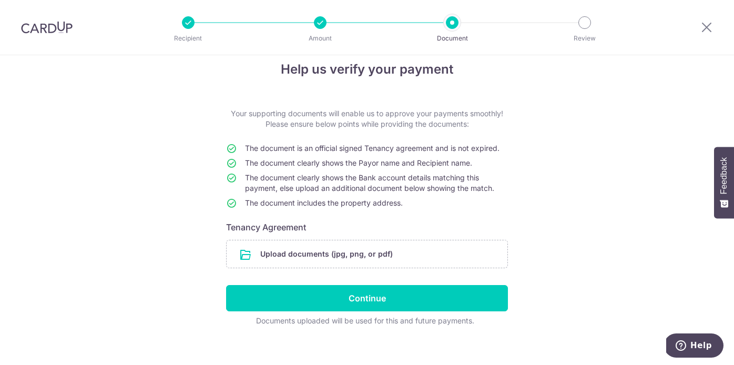
scroll to position [27, 0]
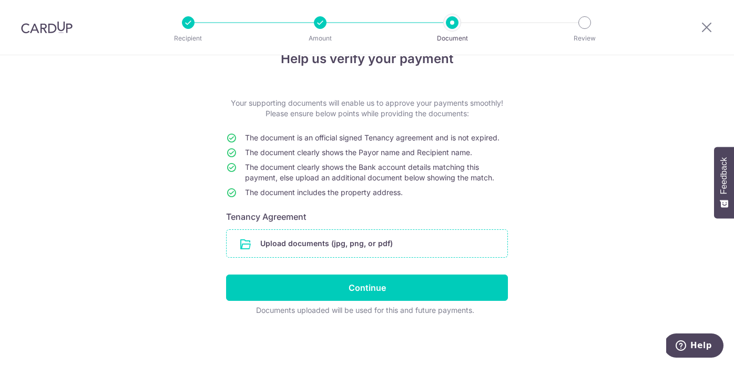
click at [346, 247] on input "file" at bounding box center [366, 243] width 281 height 27
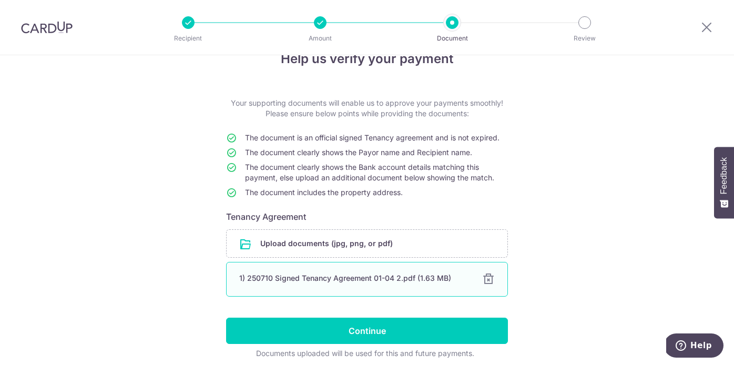
scroll to position [70, 0]
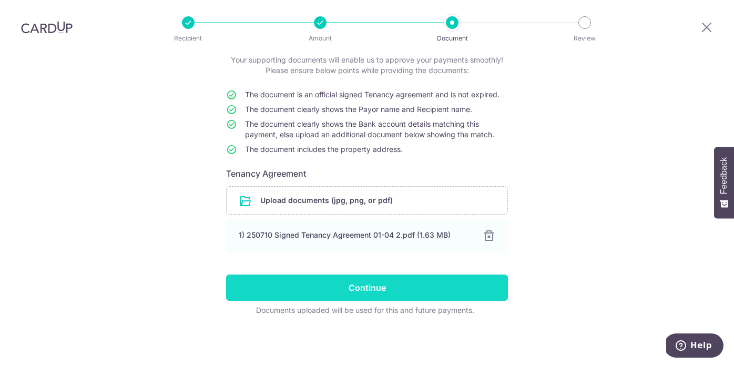
click at [416, 286] on input "Continue" at bounding box center [367, 287] width 282 height 26
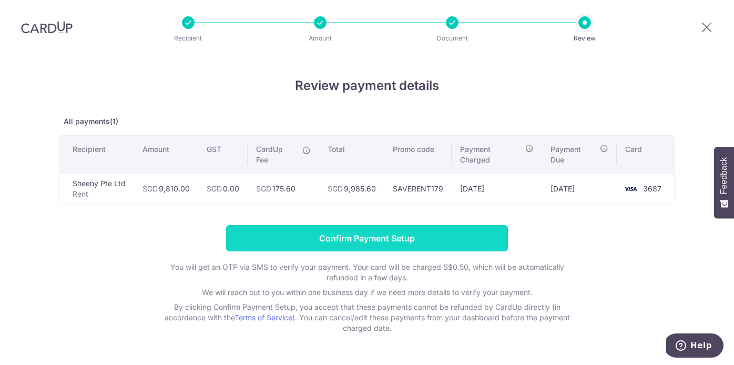
click at [428, 245] on input "Confirm Payment Setup" at bounding box center [367, 238] width 282 height 26
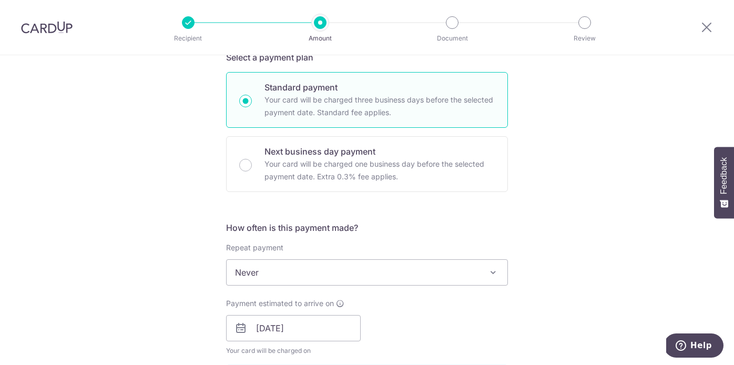
scroll to position [316, 0]
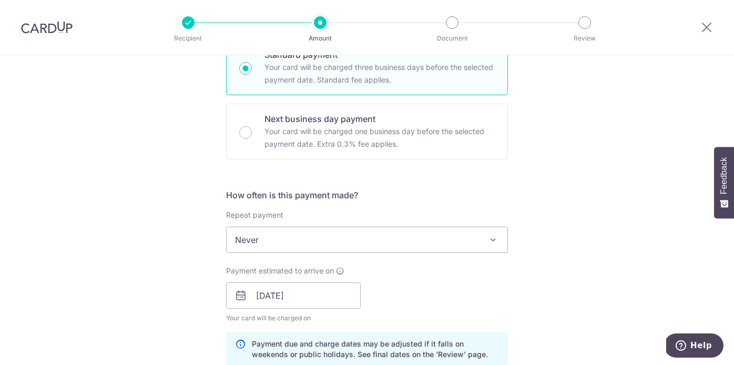
click at [522, 159] on div "Tell us more about your payment Enter payment amount SGD 9,810.00 9810.00 GST (…" at bounding box center [367, 316] width 734 height 1154
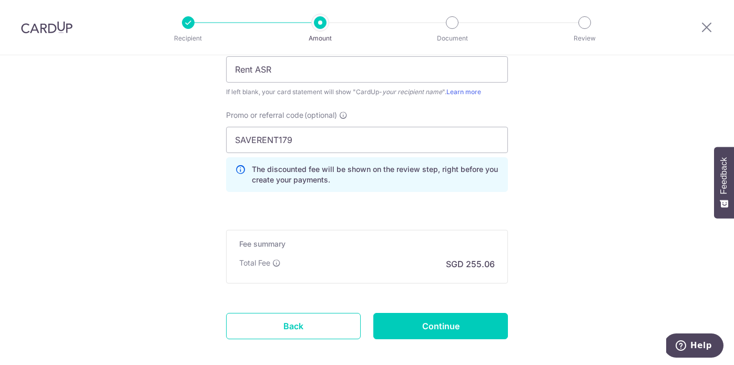
scroll to position [845, 0]
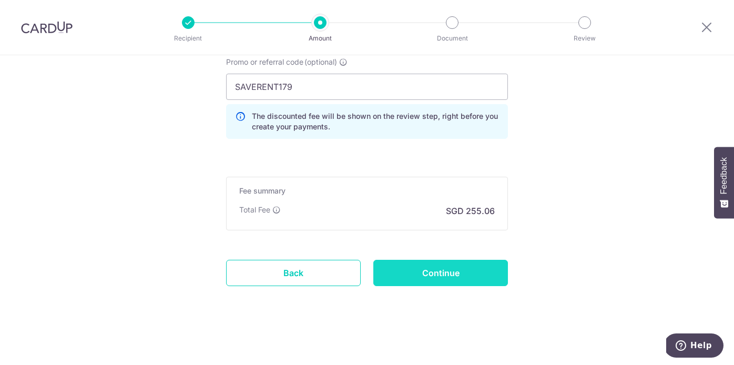
click at [466, 277] on input "Continue" at bounding box center [440, 273] width 135 height 26
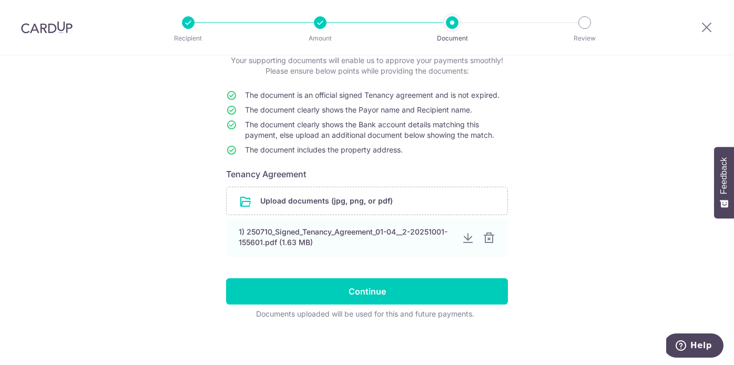
scroll to position [73, 0]
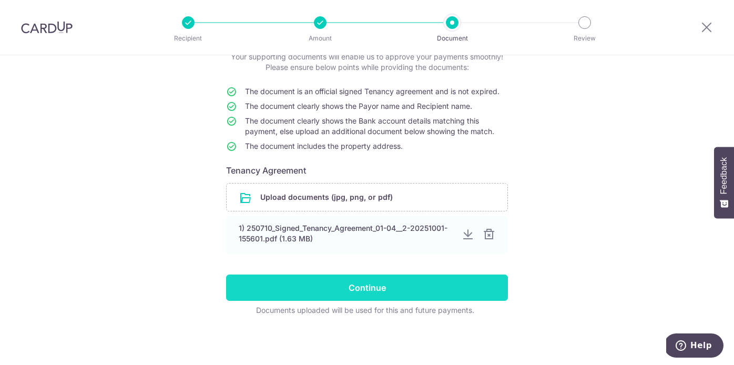
click at [459, 283] on input "Continue" at bounding box center [367, 287] width 282 height 26
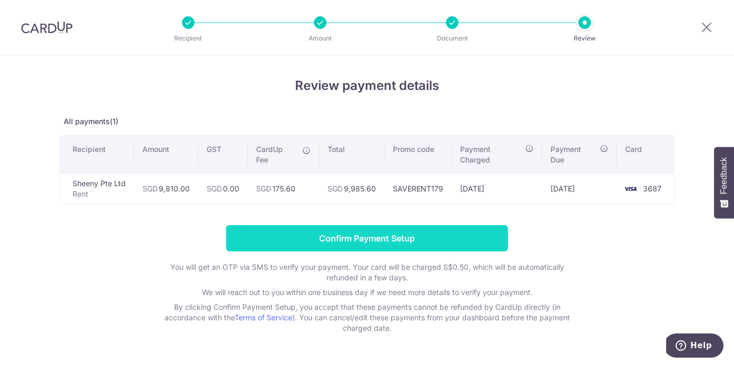
click at [405, 245] on input "Confirm Payment Setup" at bounding box center [367, 238] width 282 height 26
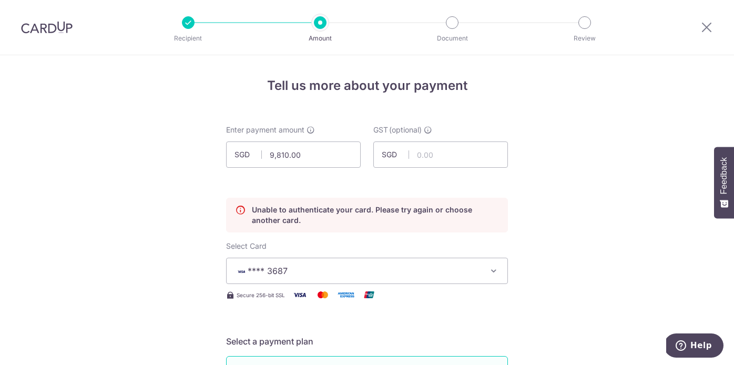
click at [340, 216] on p "Unable to authenticate your card. Please try again or choose another card." at bounding box center [375, 214] width 247 height 21
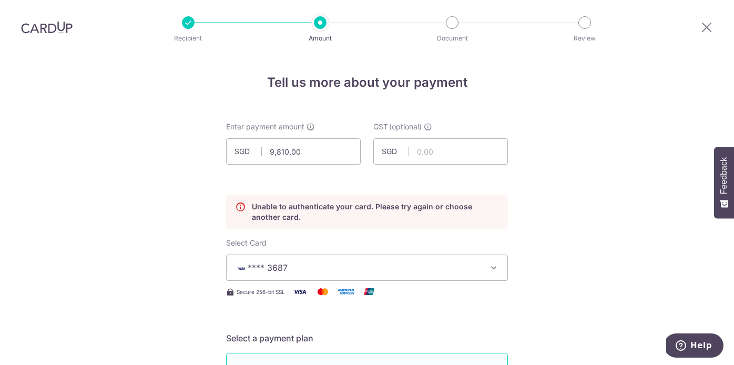
click at [482, 208] on p "Unable to authenticate your card. Please try again or choose another card." at bounding box center [375, 211] width 247 height 21
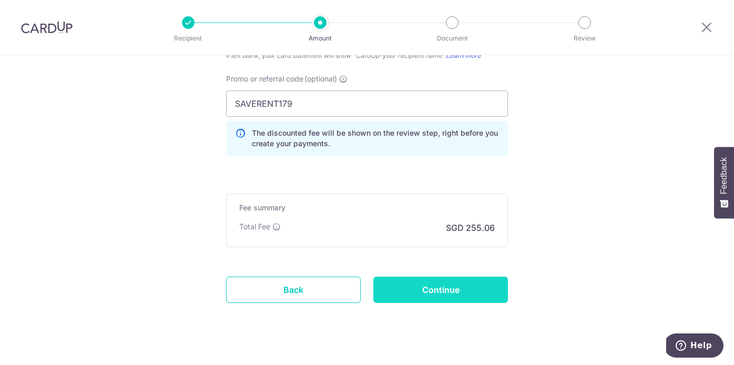
scroll to position [840, 0]
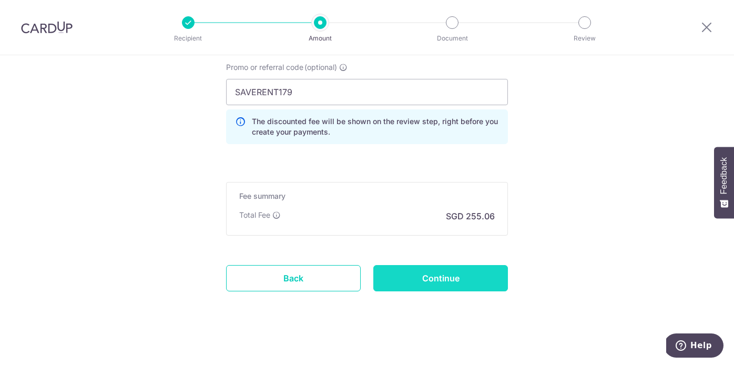
click at [479, 282] on input "Continue" at bounding box center [440, 278] width 135 height 26
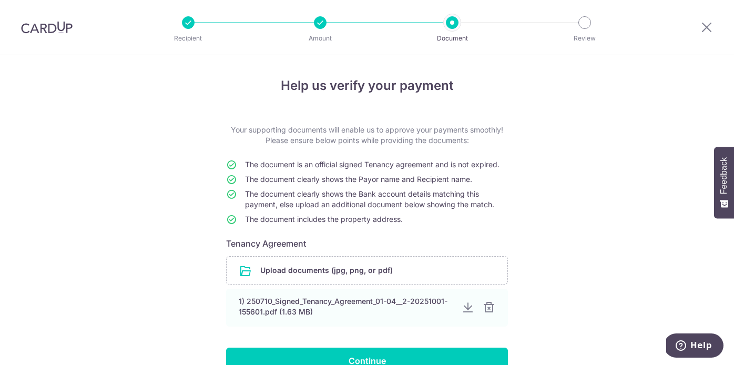
scroll to position [73, 0]
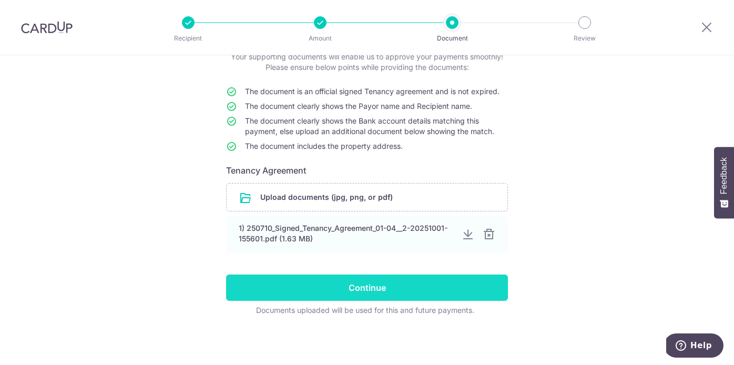
click at [477, 285] on input "Continue" at bounding box center [367, 287] width 282 height 26
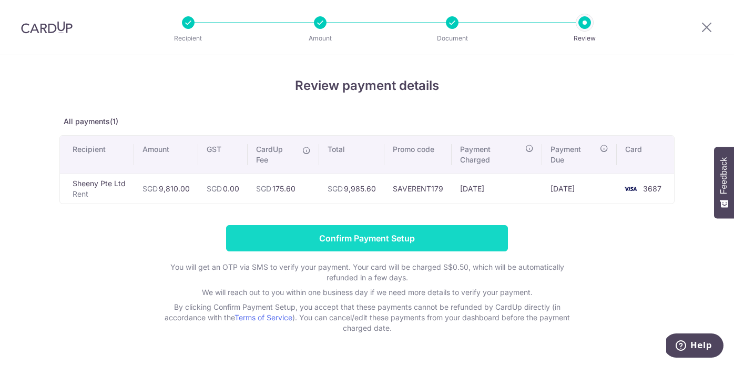
click at [438, 243] on input "Confirm Payment Setup" at bounding box center [367, 238] width 282 height 26
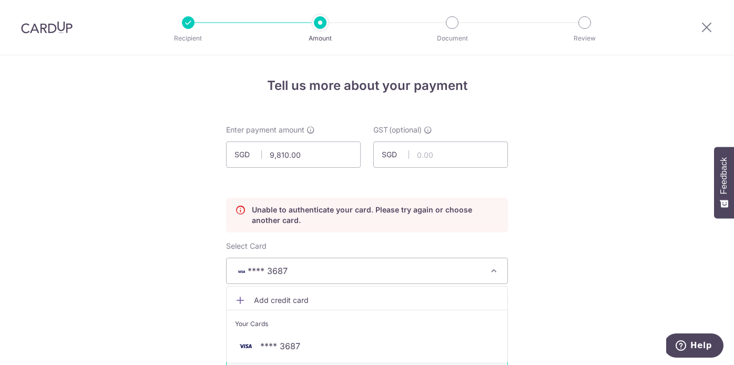
scroll to position [142, 0]
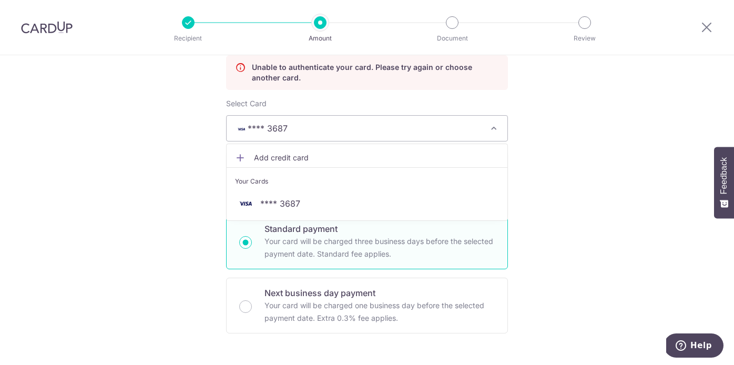
click at [331, 154] on span "Add credit card" at bounding box center [376, 157] width 245 height 11
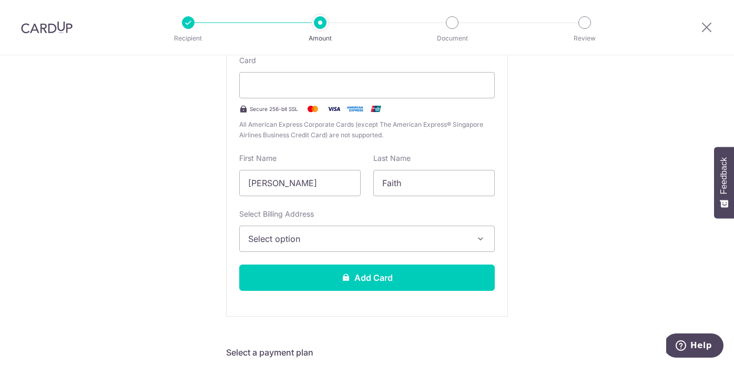
scroll to position [307, 0]
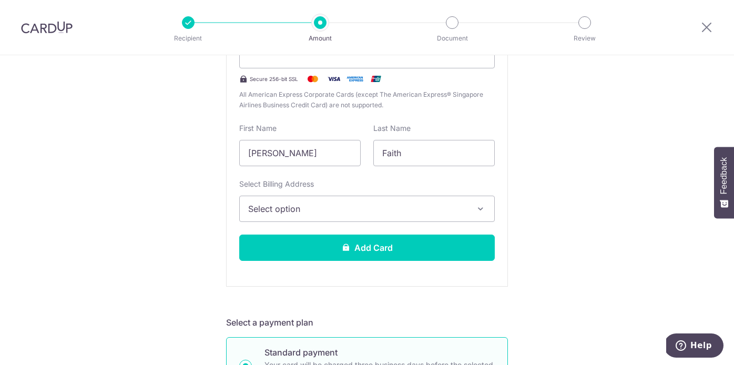
click at [382, 208] on span "Select option" at bounding box center [357, 208] width 219 height 13
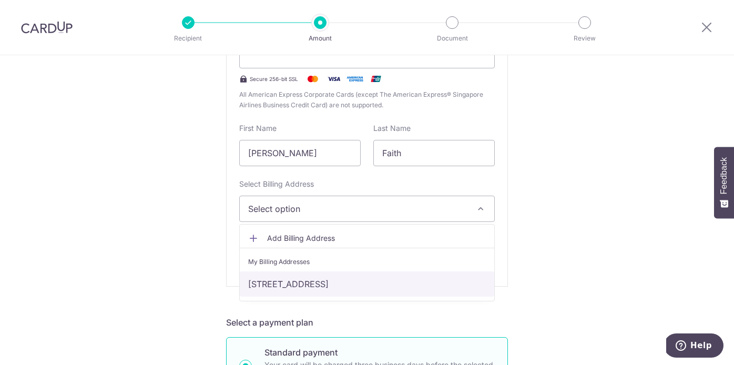
click at [378, 283] on link "5 JALAN ZAMRUD, HILLVIEW ESTATE, Singapore, Singapore-668601" at bounding box center [367, 283] width 254 height 25
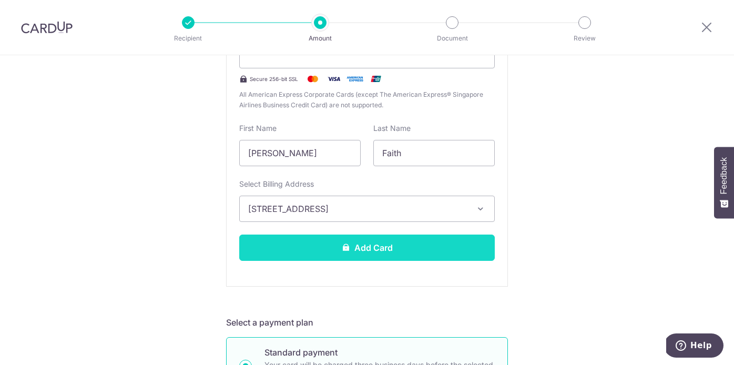
click at [419, 249] on button "Add Card" at bounding box center [366, 247] width 255 height 26
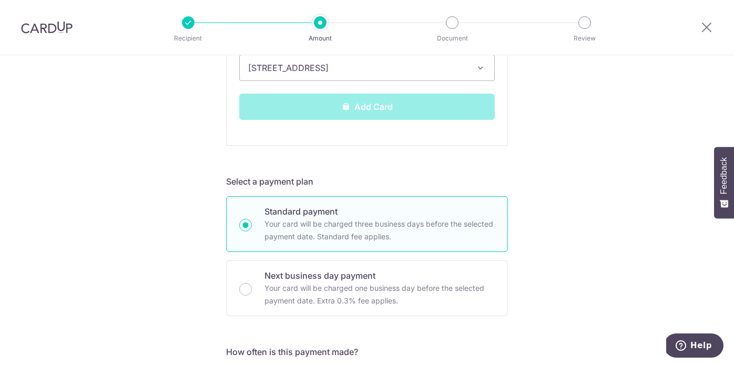
scroll to position [453, 0]
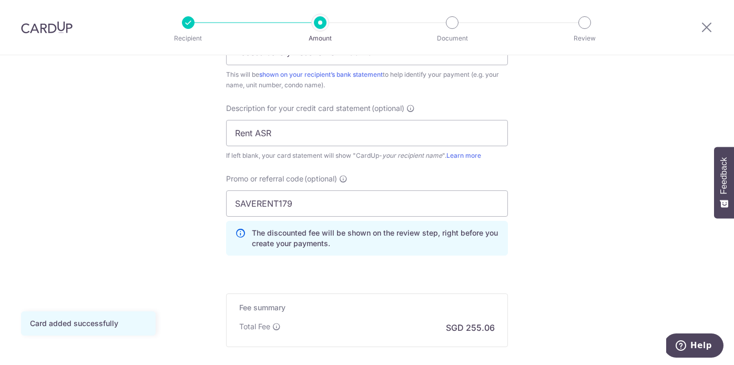
scroll to position [755, 0]
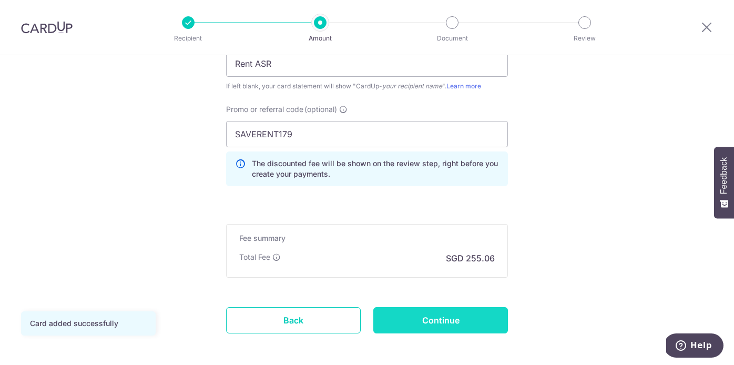
click at [449, 326] on input "Continue" at bounding box center [440, 320] width 135 height 26
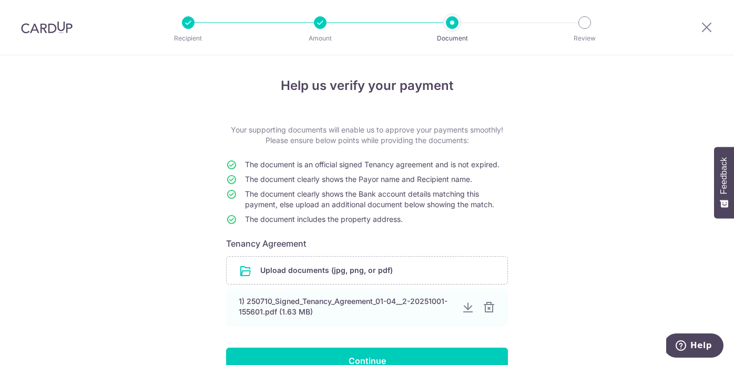
scroll to position [73, 0]
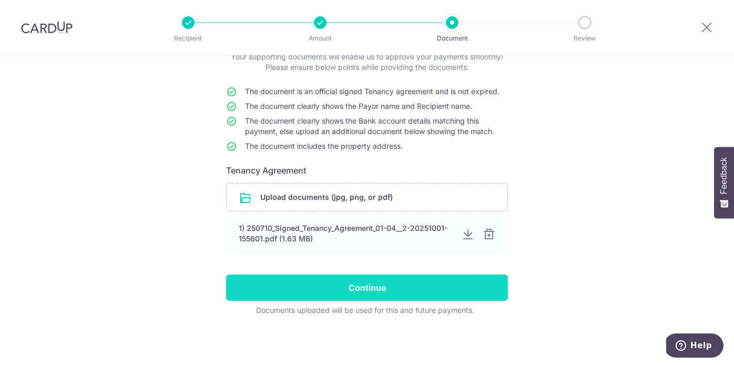
click at [491, 285] on input "Continue" at bounding box center [367, 287] width 282 height 26
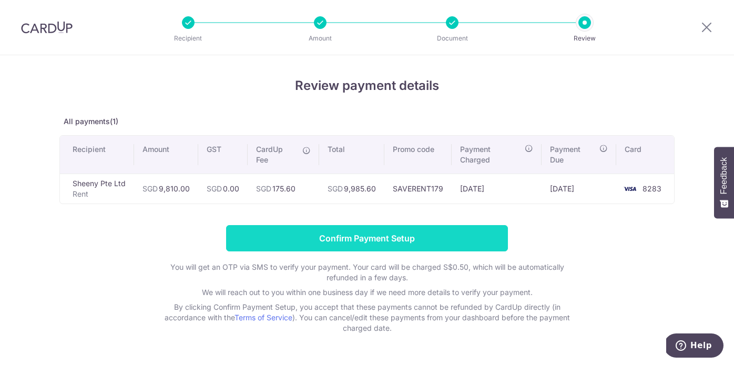
click at [441, 237] on input "Confirm Payment Setup" at bounding box center [367, 238] width 282 height 26
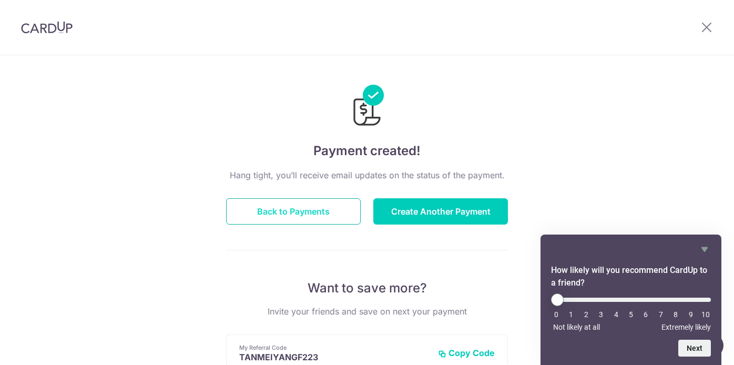
click at [301, 212] on button "Back to Payments" at bounding box center [293, 211] width 135 height 26
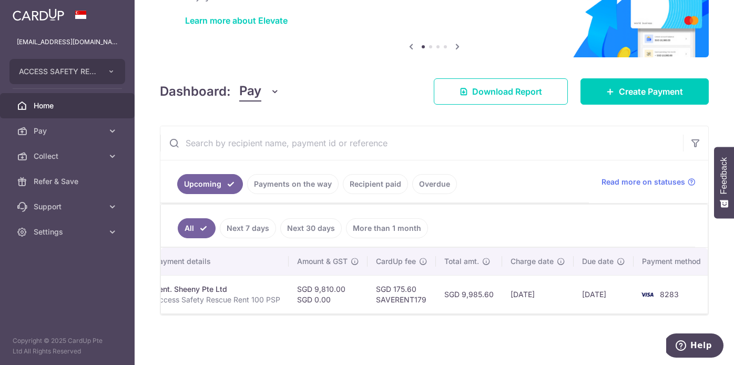
scroll to position [0, 182]
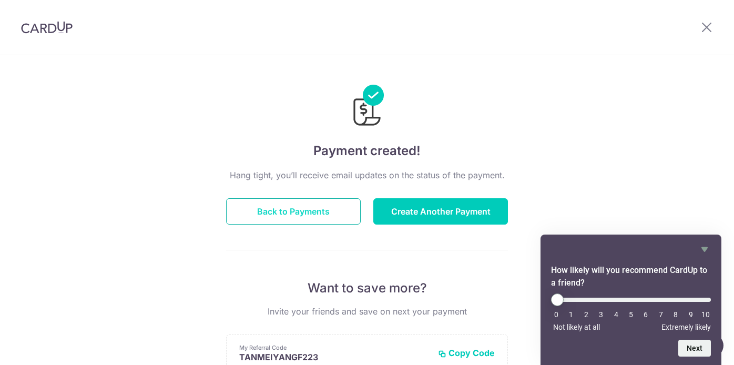
click at [310, 211] on button "Back to Payments" at bounding box center [293, 211] width 135 height 26
